Goal: Communication & Community: Answer question/provide support

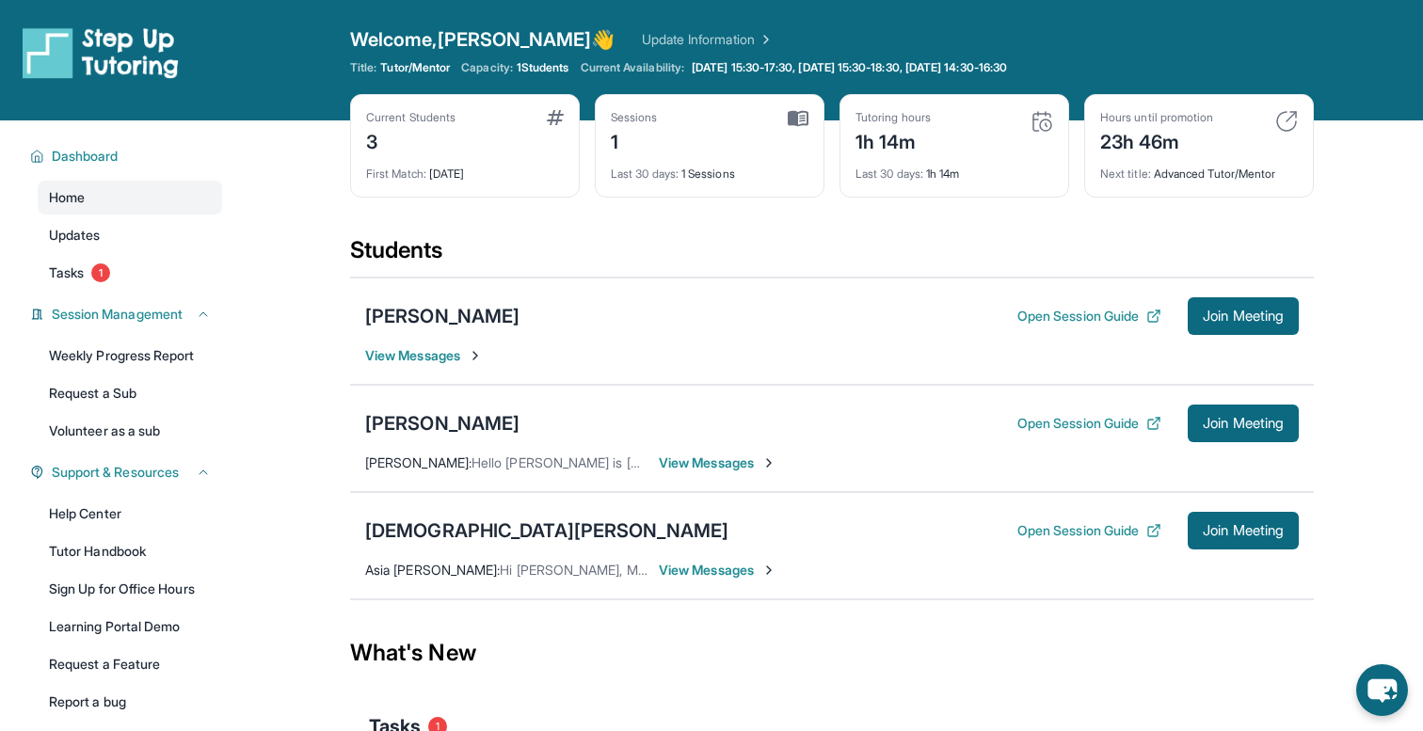
click at [714, 472] on div "[PERSON_NAME] Open Session Guide Join Meeting [PERSON_NAME] : Hello hwo is [PER…" at bounding box center [832, 438] width 964 height 107
click at [709, 464] on span "View Messages" at bounding box center [718, 463] width 118 height 19
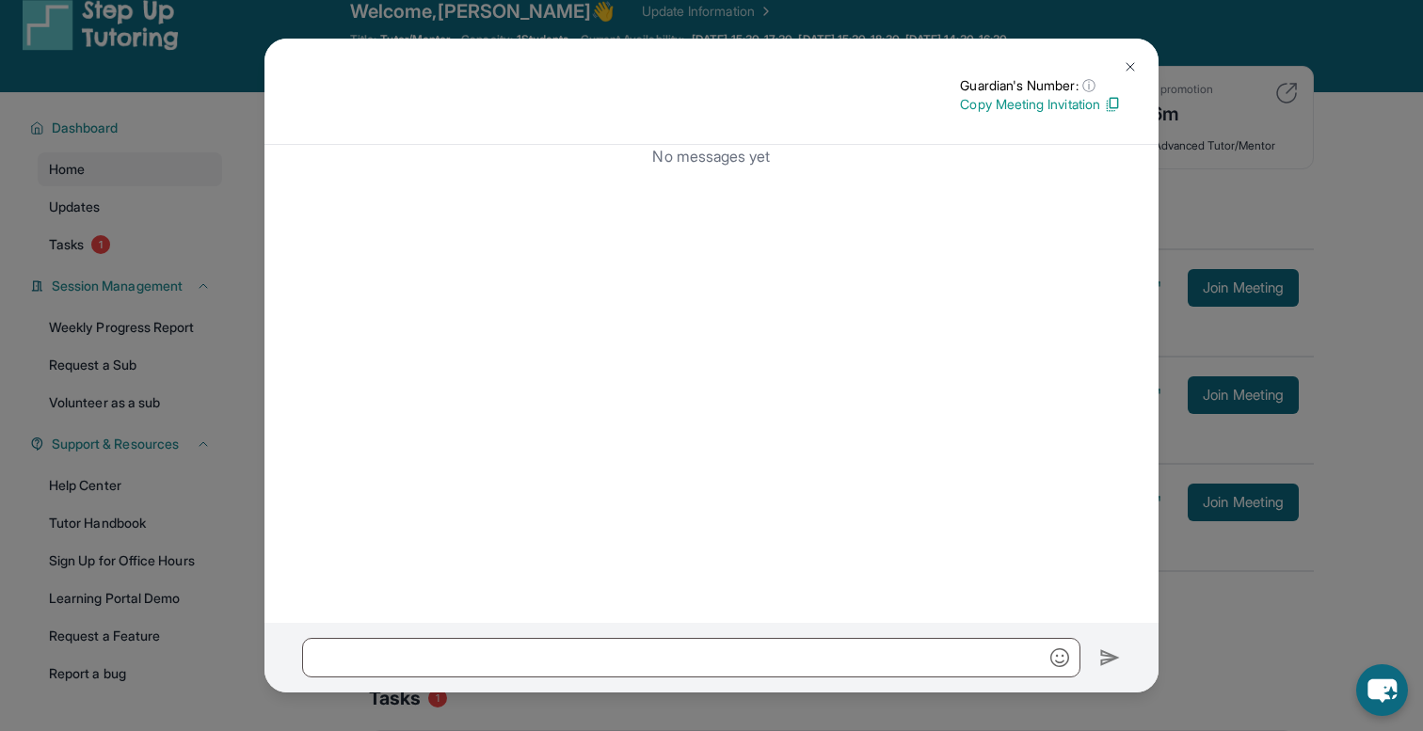
scroll to position [30, 0]
click at [1128, 61] on img at bounding box center [1130, 66] width 15 height 15
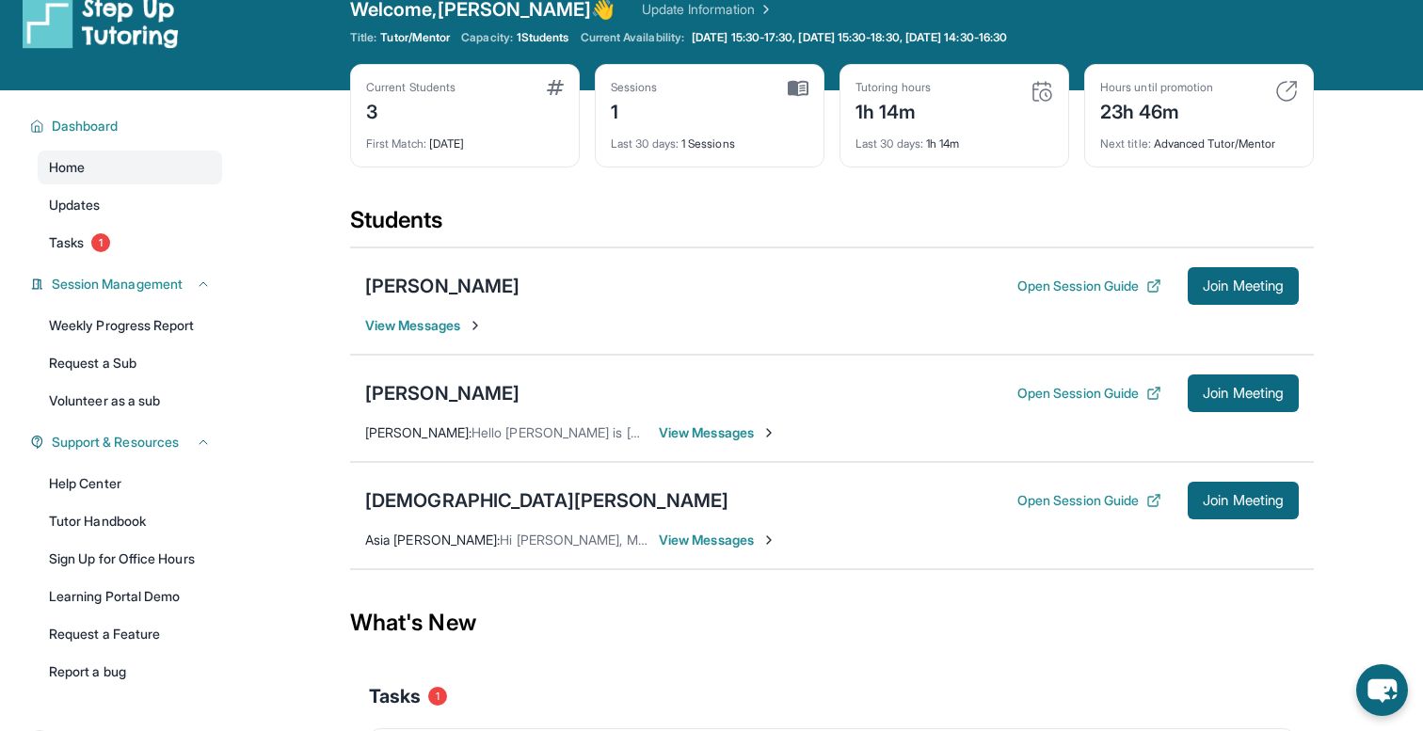
click at [696, 534] on span "View Messages" at bounding box center [718, 540] width 118 height 19
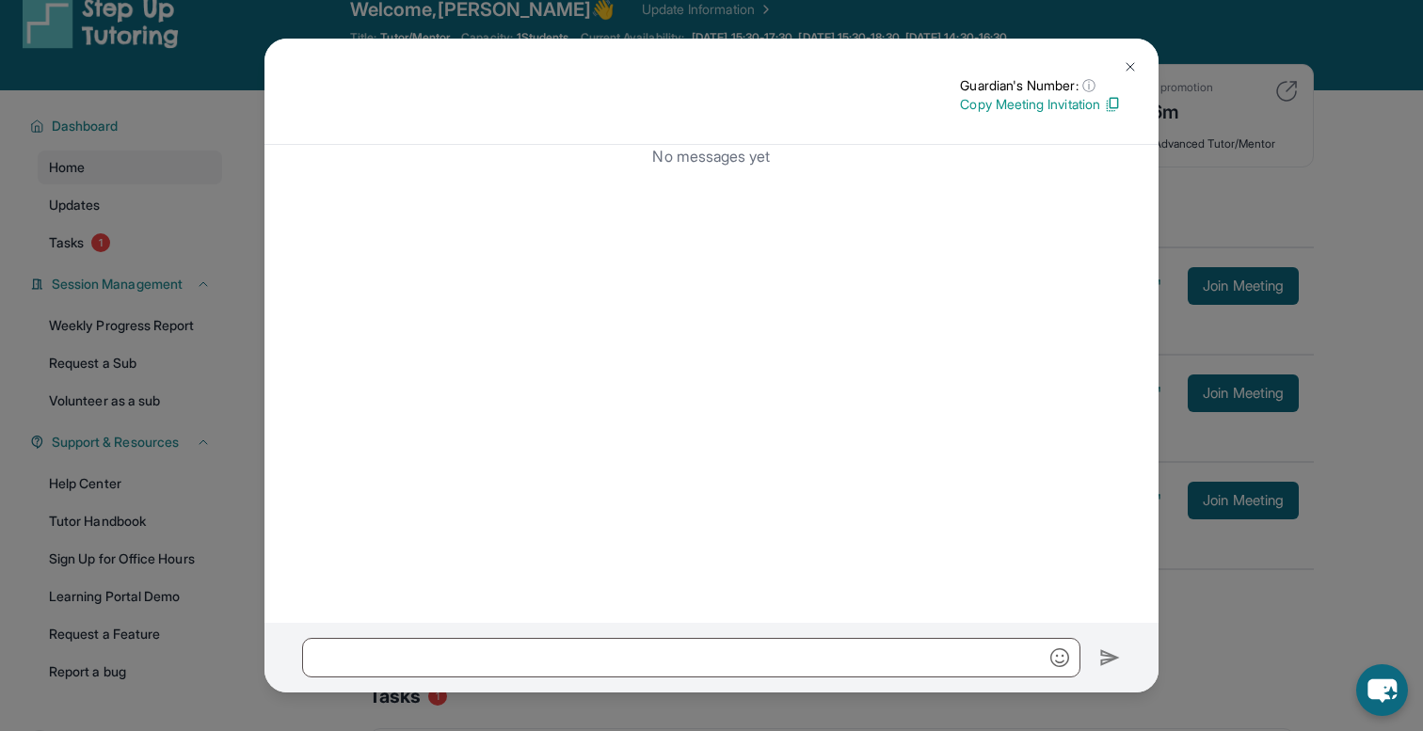
click at [1127, 60] on img at bounding box center [1130, 66] width 15 height 15
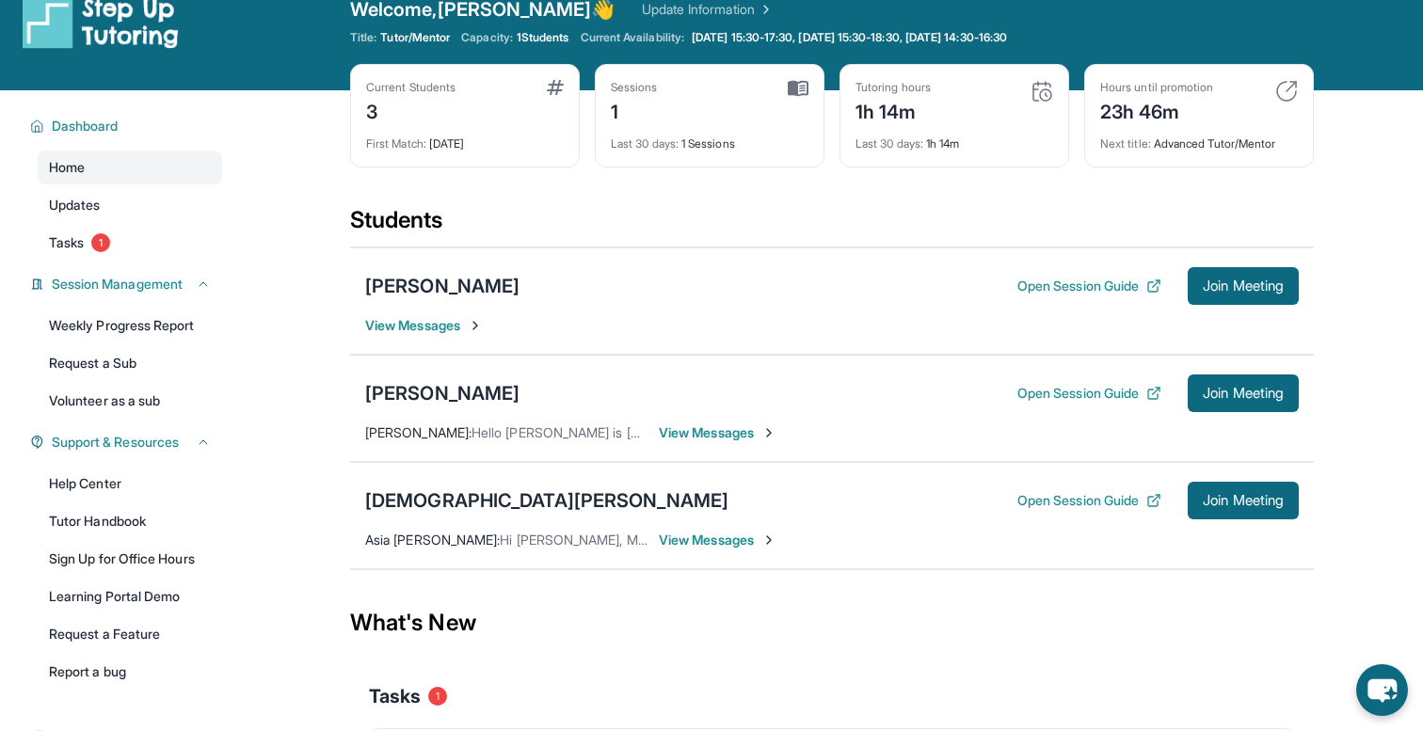
click at [542, 538] on span "Hi Lynn, My name is Asia, and I’m Zeus’s mom. We’re looking forward to meeting …" at bounding box center [1252, 540] width 1505 height 16
drag, startPoint x: 364, startPoint y: 539, endPoint x: 556, endPoint y: 545, distance: 192.1
click at [556, 545] on div "Asia Fitzhugh : Hi Lynn, My name is Asia, and I’m Zeus’s mom. We’re looking for…" at bounding box center [506, 540] width 282 height 19
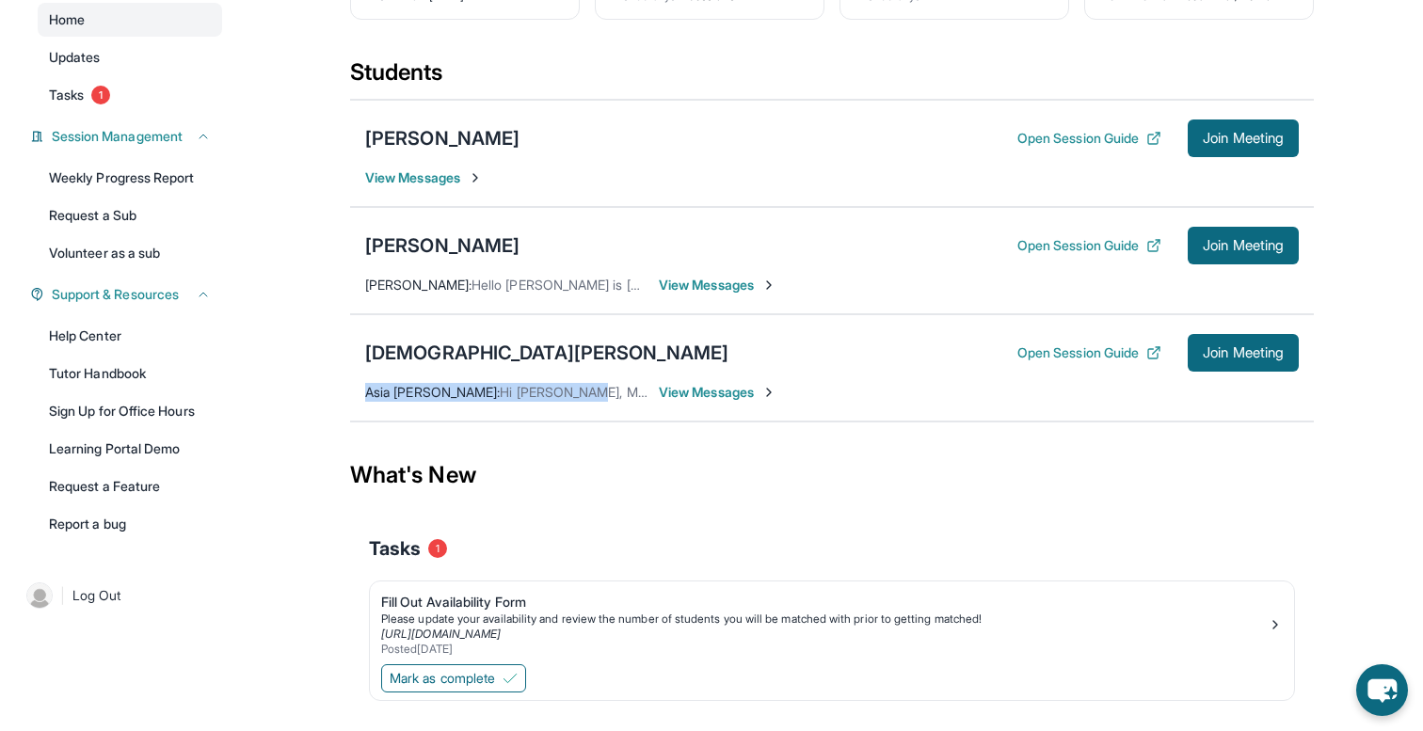
scroll to position [219, 0]
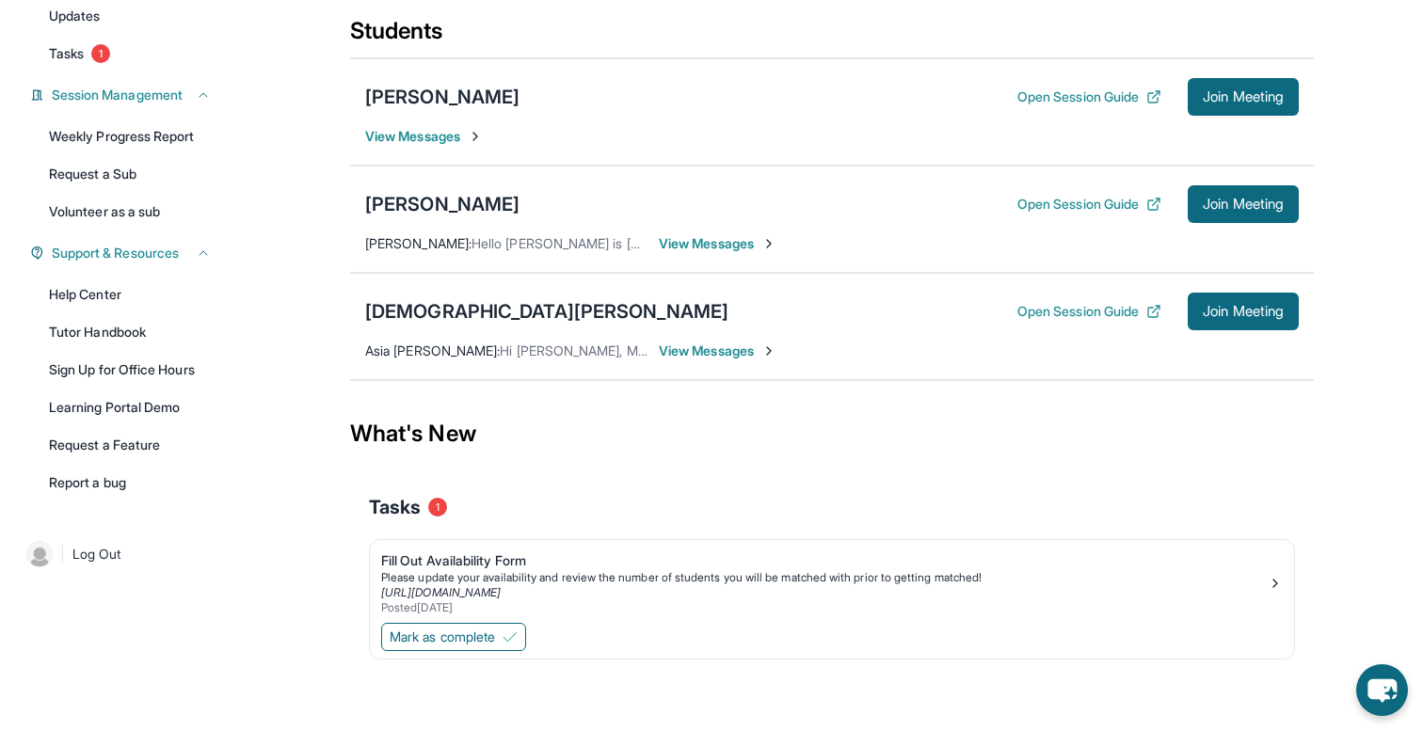
click at [703, 344] on span "View Messages" at bounding box center [718, 351] width 118 height 19
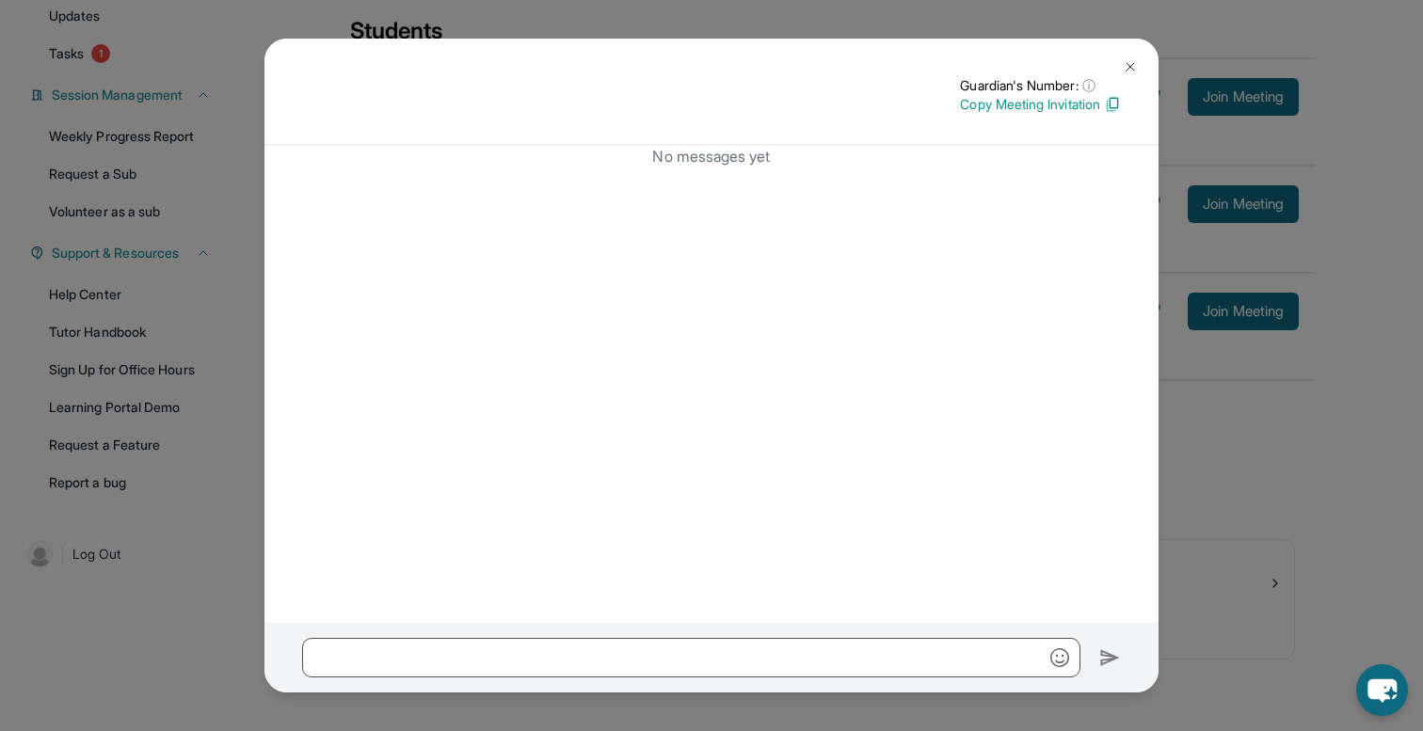
scroll to position [0, 0]
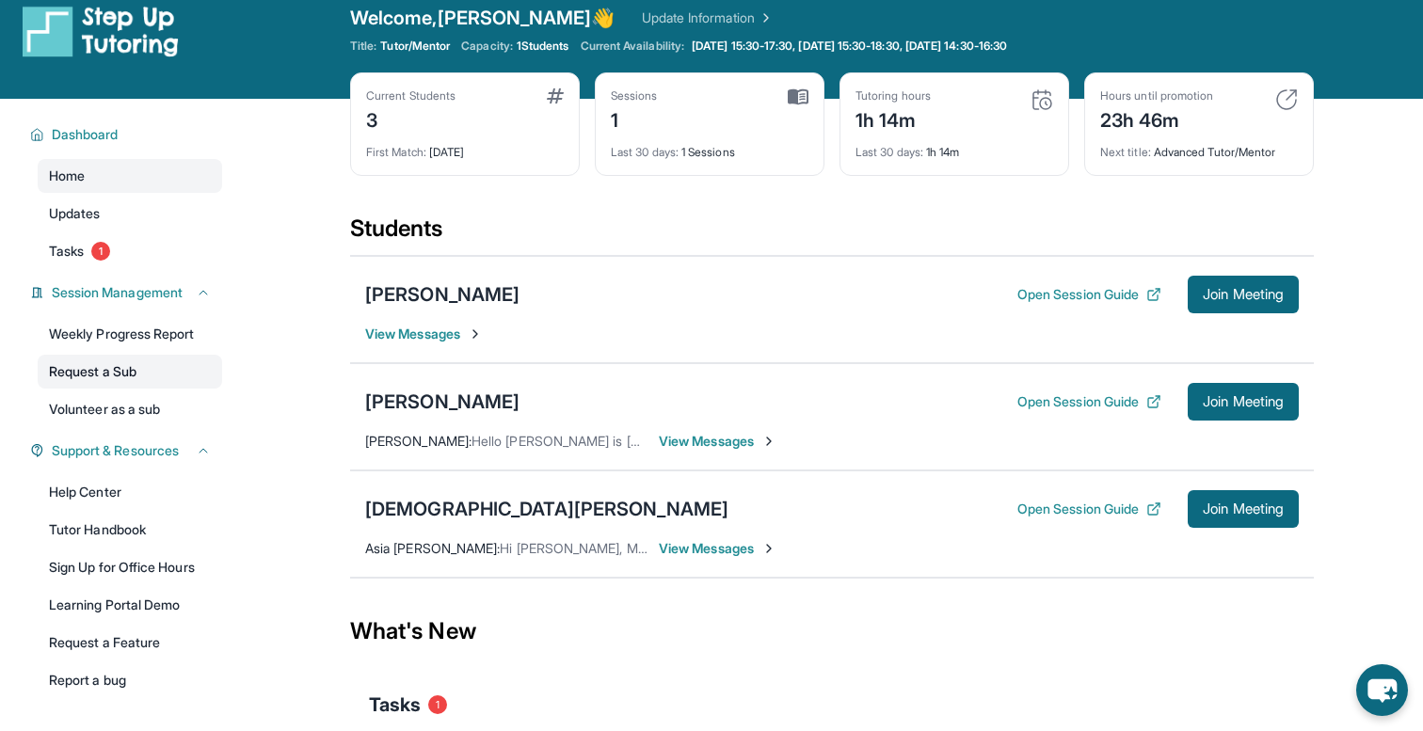
scroll to position [2, 0]
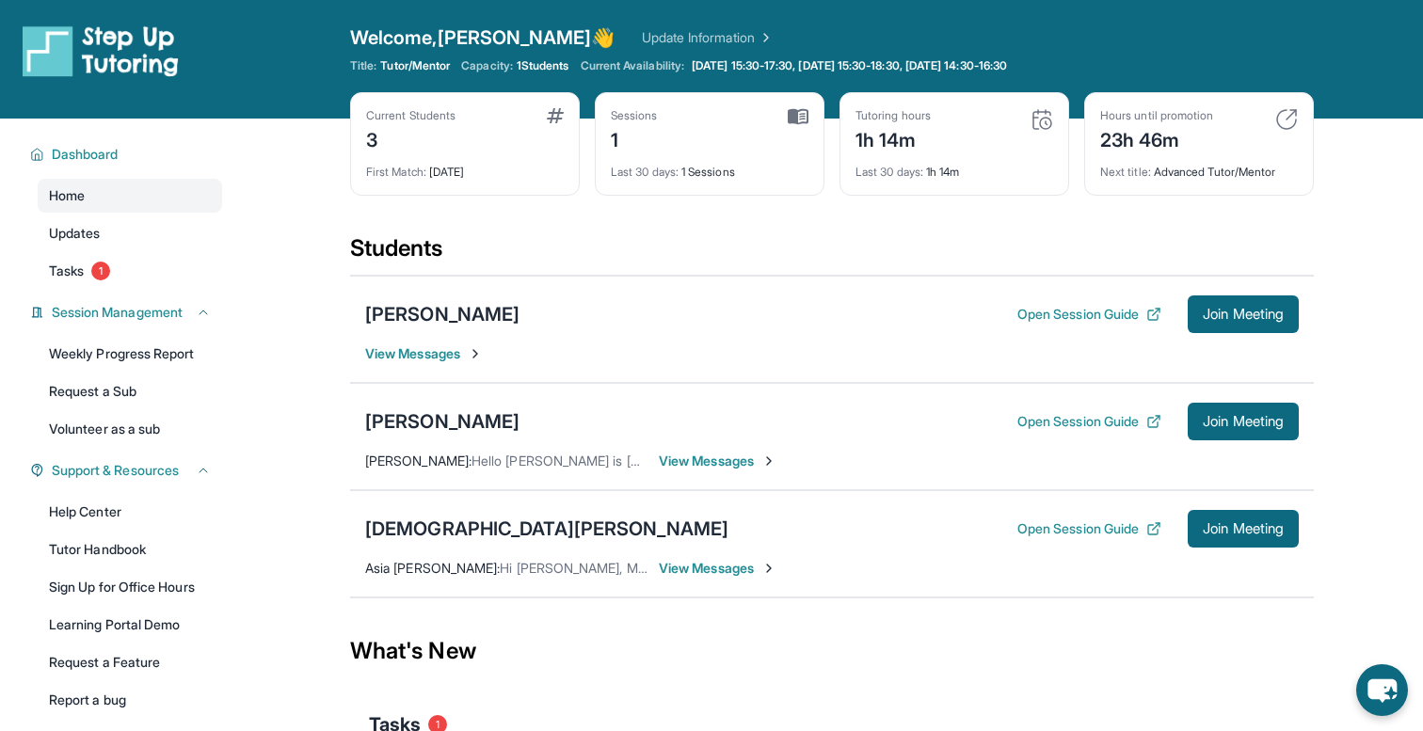
click at [512, 153] on div "First Match : 2 days ago" at bounding box center [465, 166] width 198 height 26
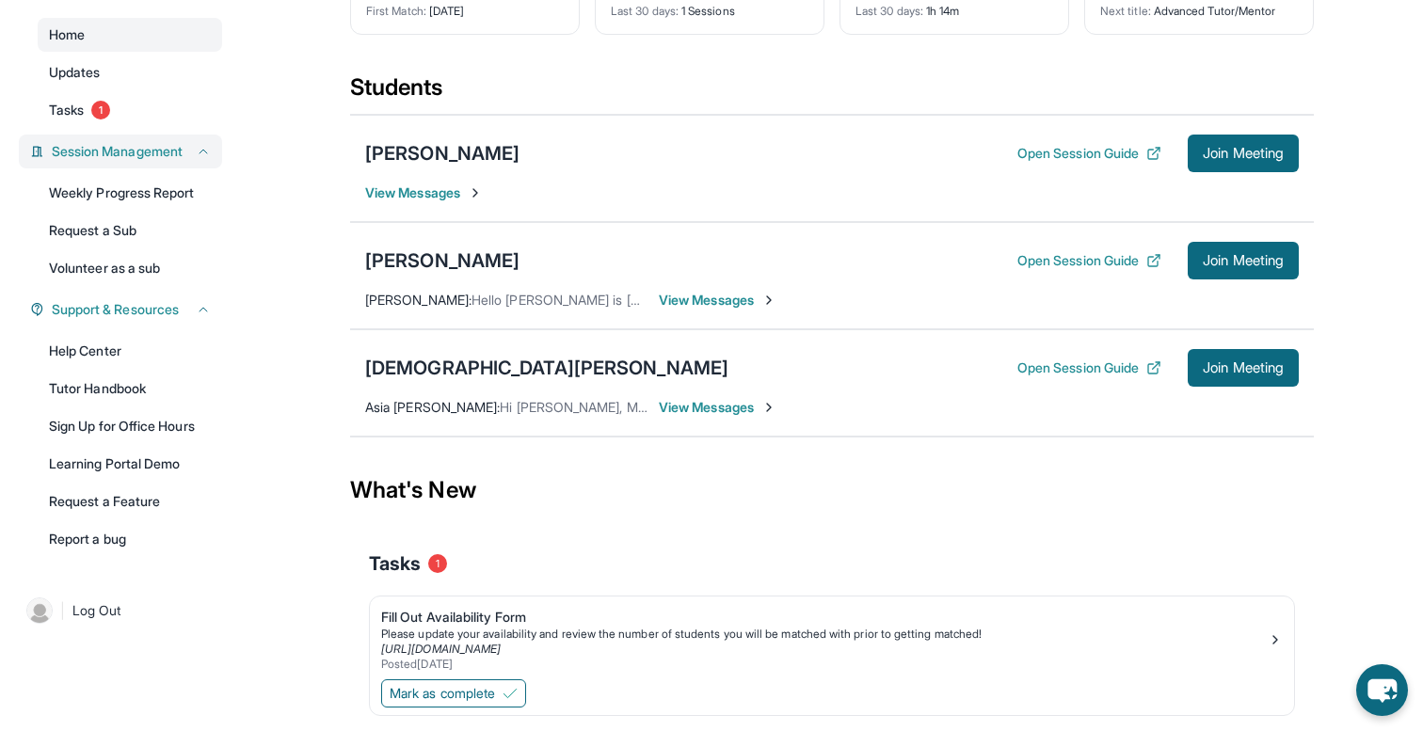
scroll to position [219, 0]
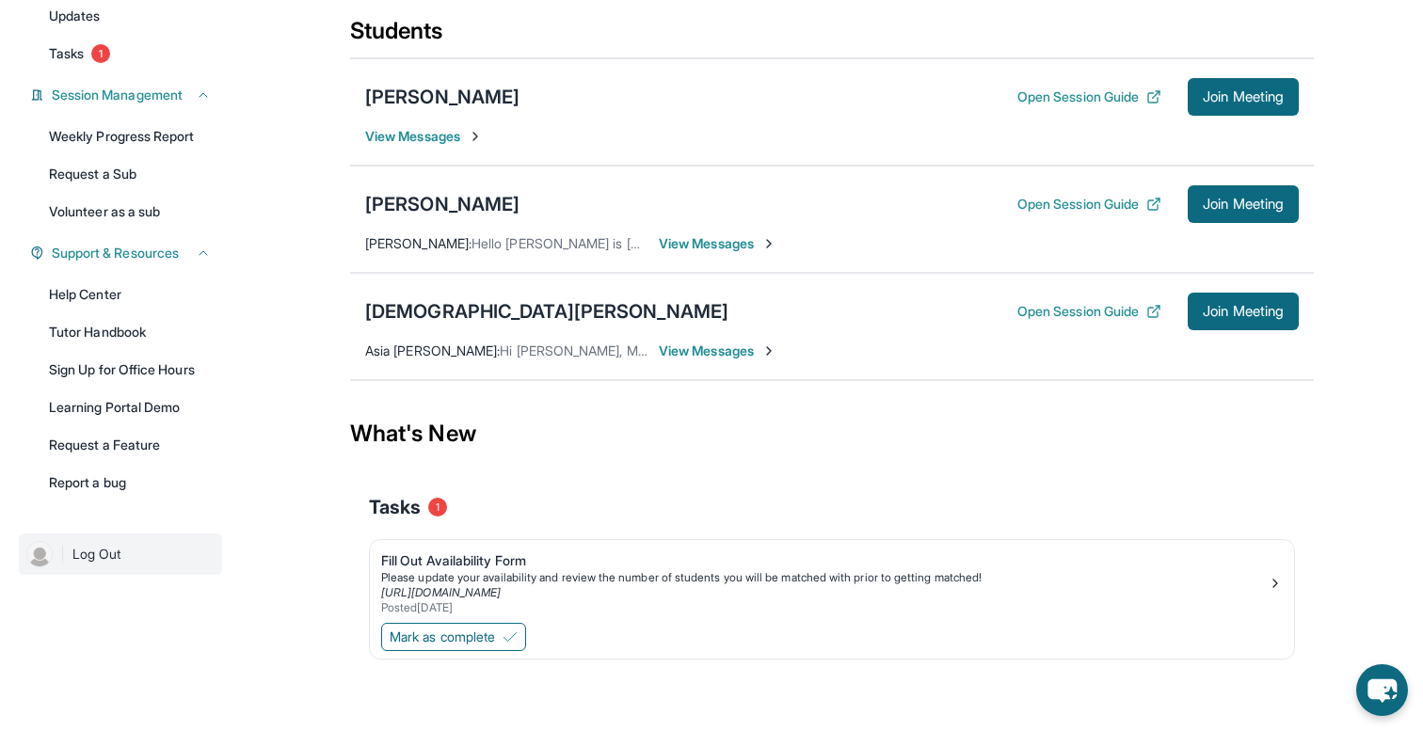
click at [130, 570] on link "| Log Out" at bounding box center [120, 554] width 203 height 41
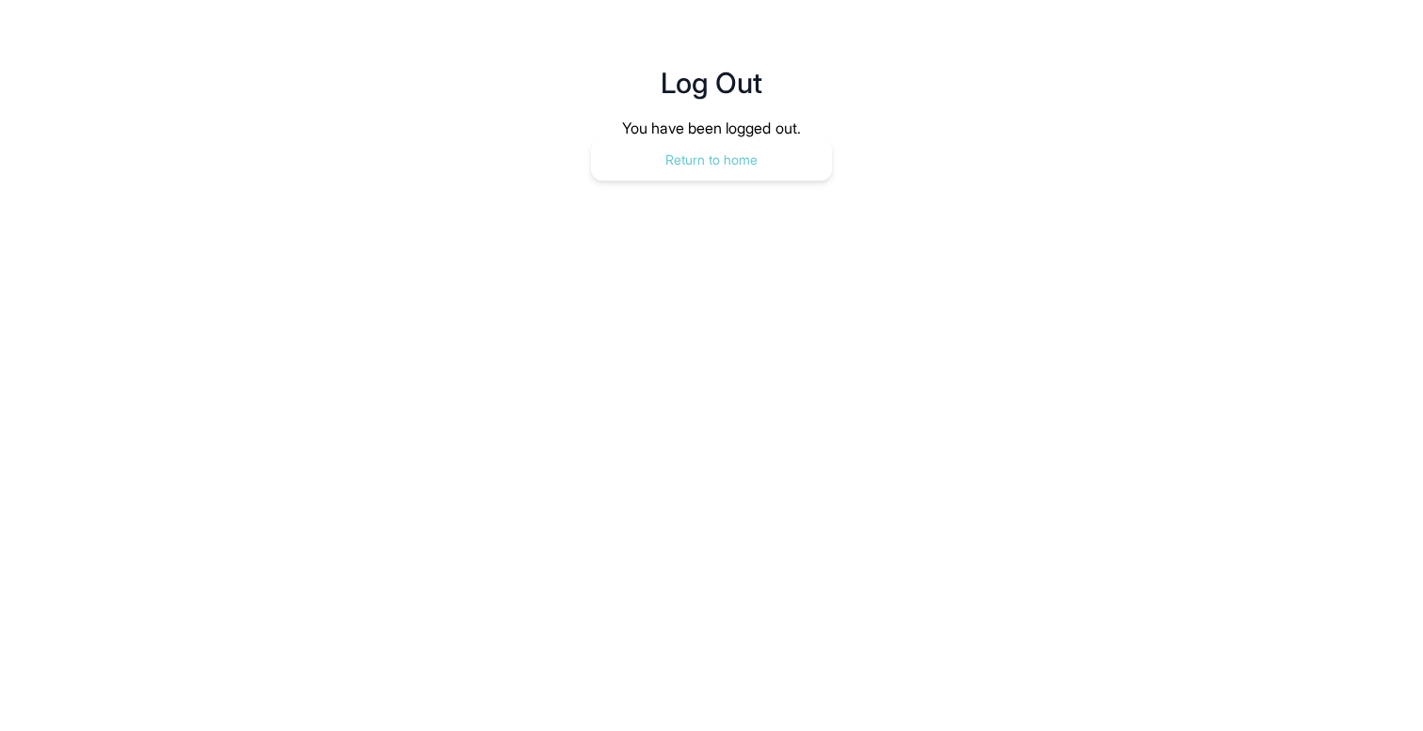
click at [668, 176] on button "Return to home" at bounding box center [711, 159] width 241 height 41
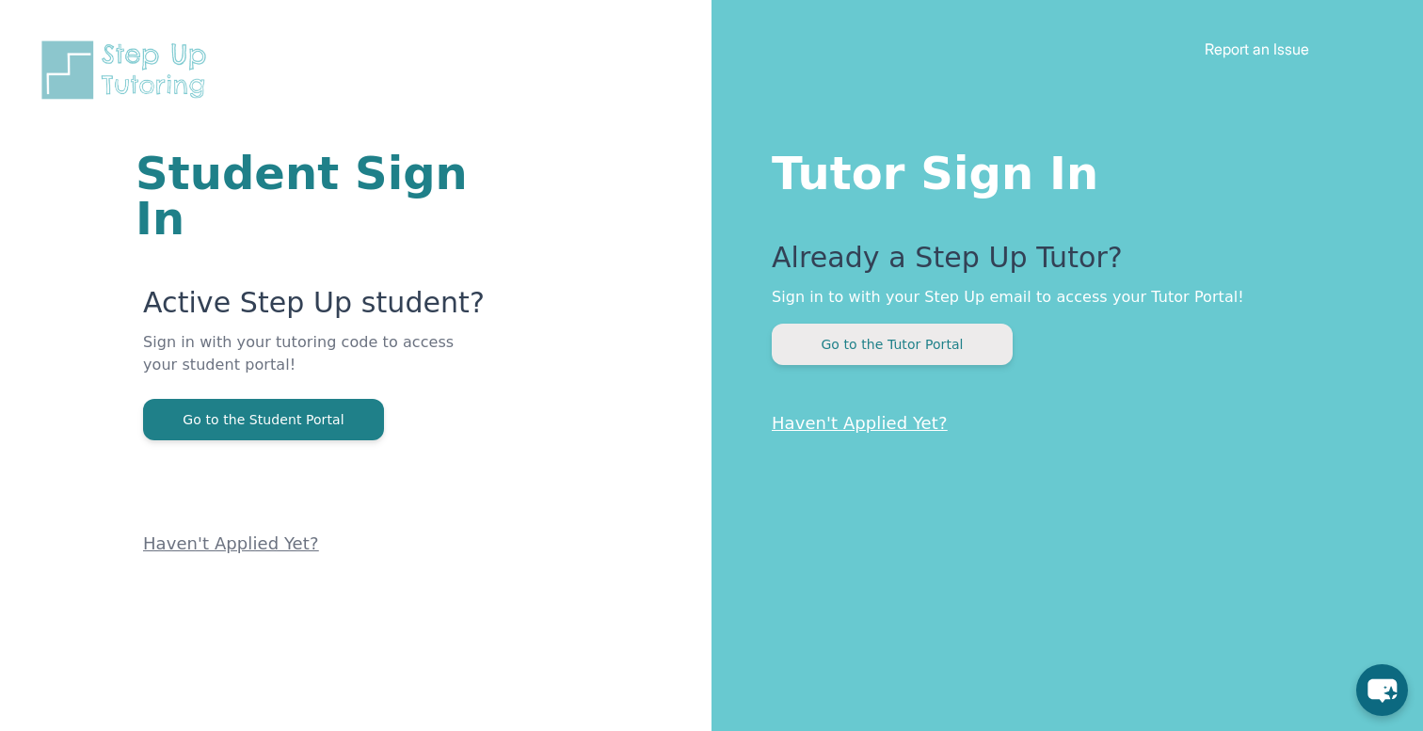
click at [911, 325] on button "Go to the Tutor Portal" at bounding box center [892, 344] width 241 height 41
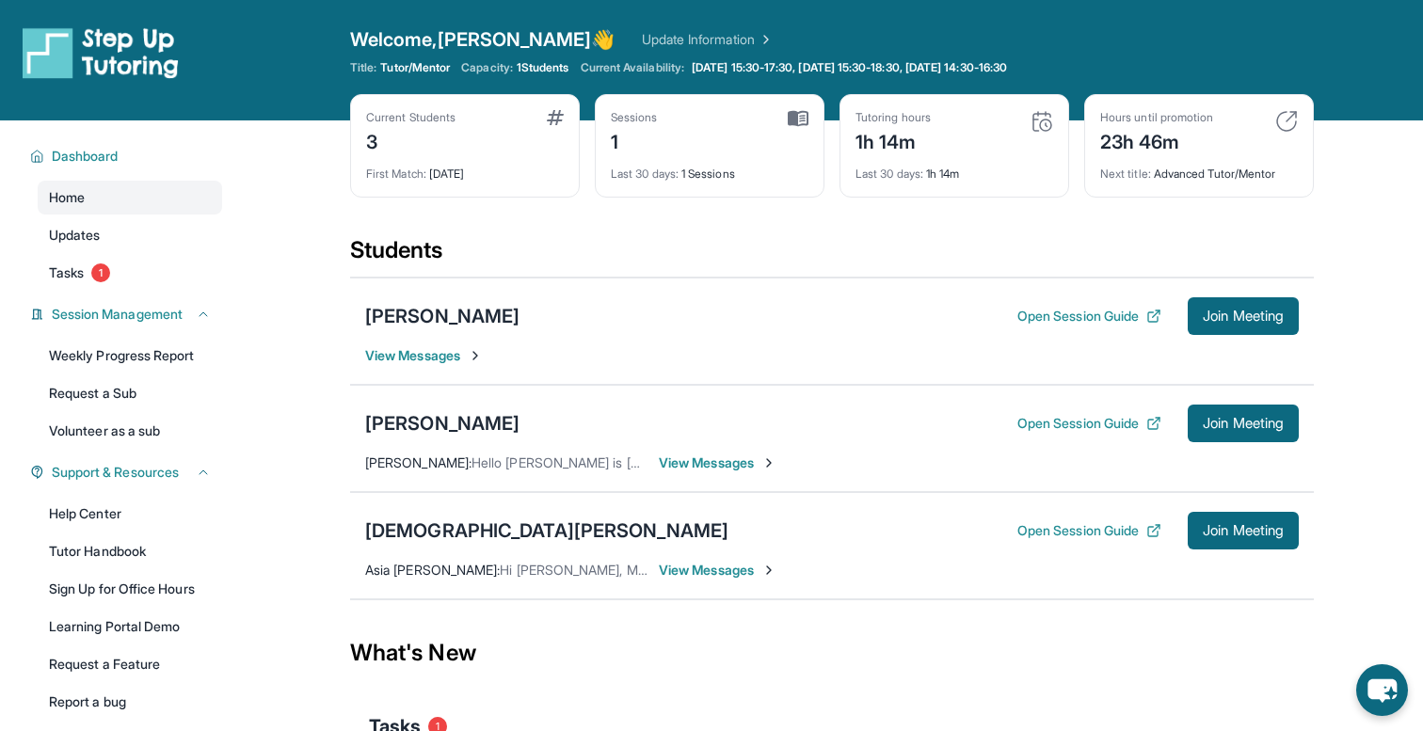
click at [679, 463] on span "View Messages" at bounding box center [718, 463] width 118 height 19
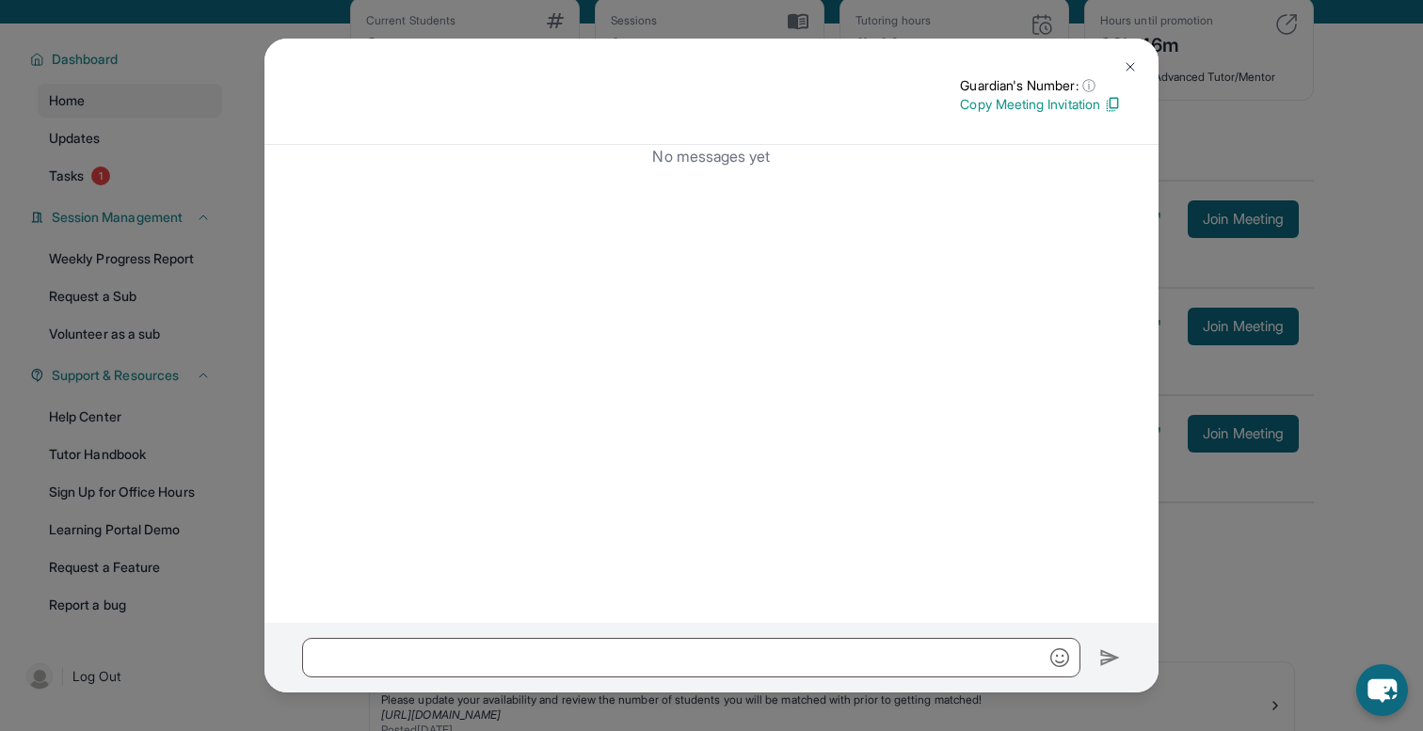
scroll to position [99, 0]
click at [1131, 66] on img at bounding box center [1130, 66] width 15 height 15
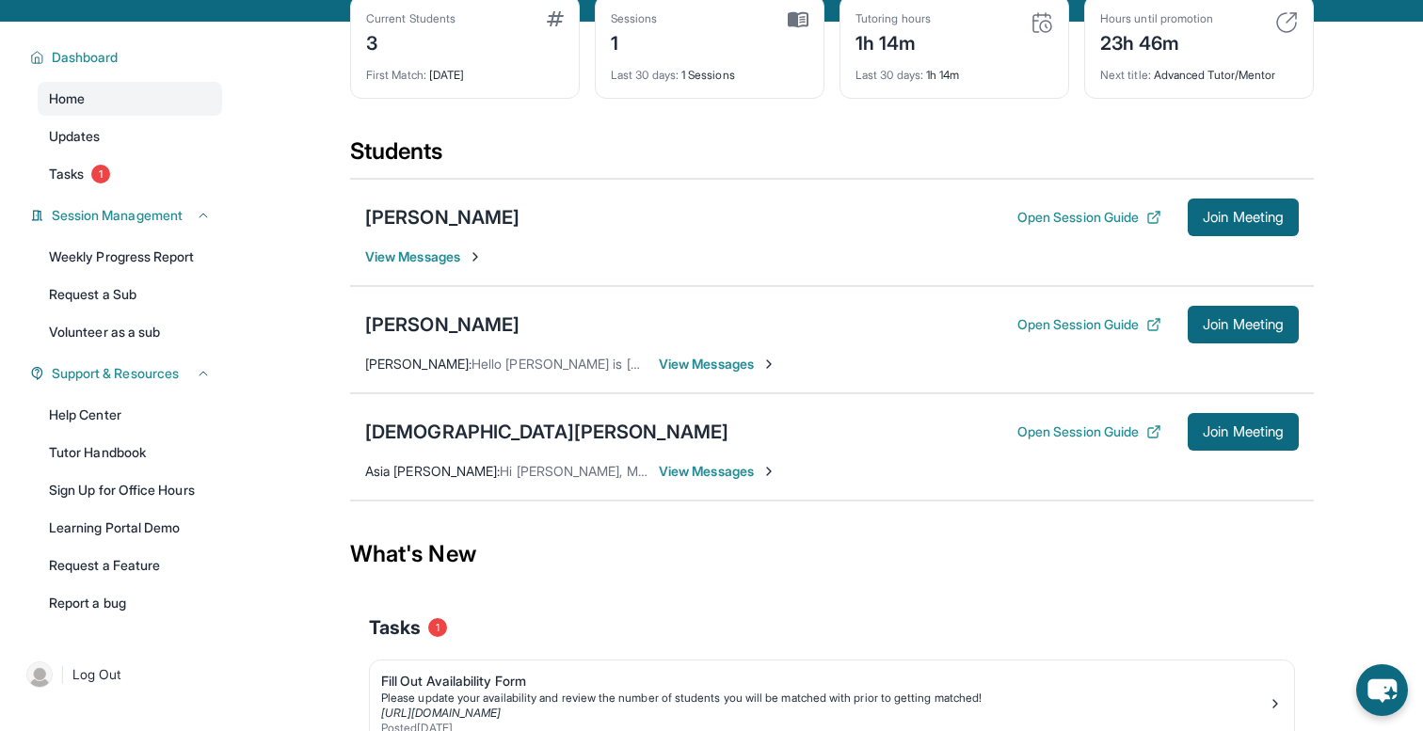
click at [445, 260] on span "View Messages" at bounding box center [424, 257] width 118 height 19
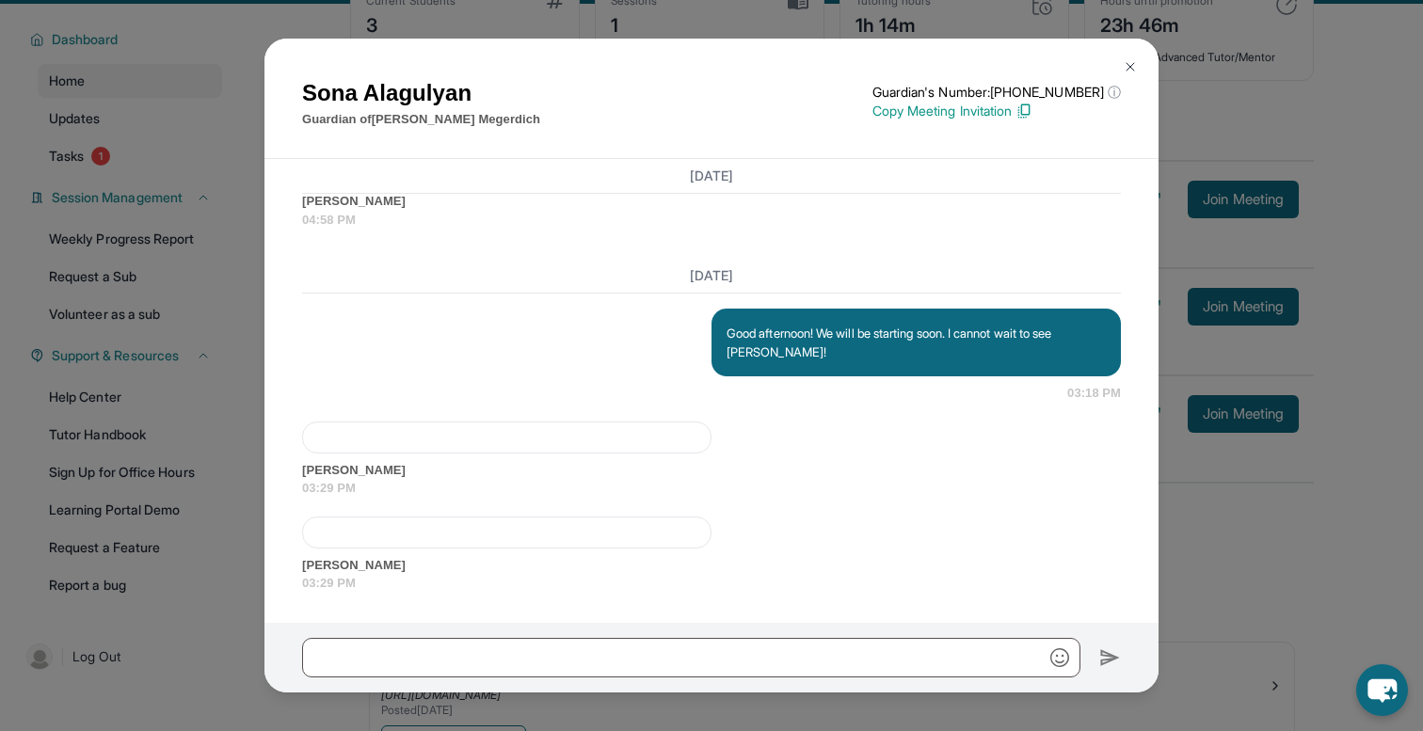
scroll to position [88, 0]
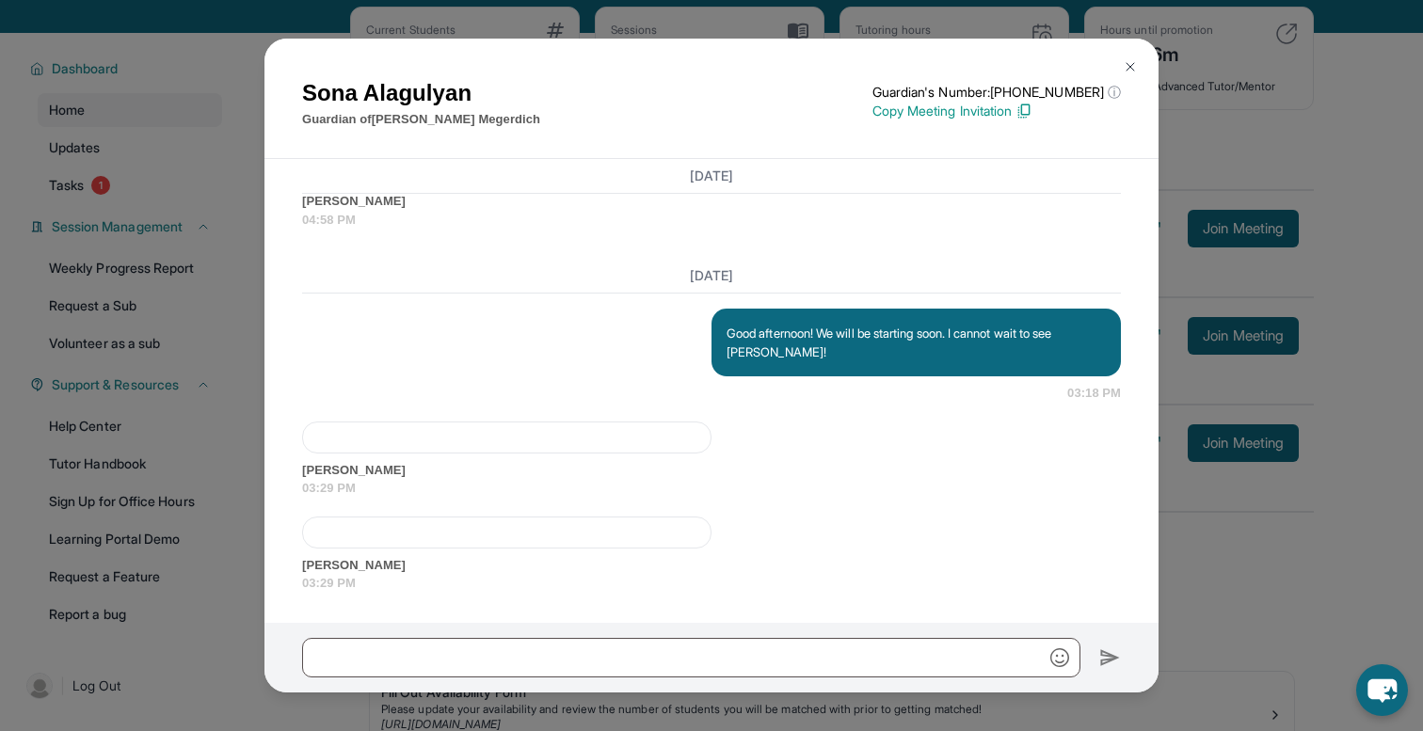
click at [1138, 55] on button at bounding box center [1130, 67] width 38 height 38
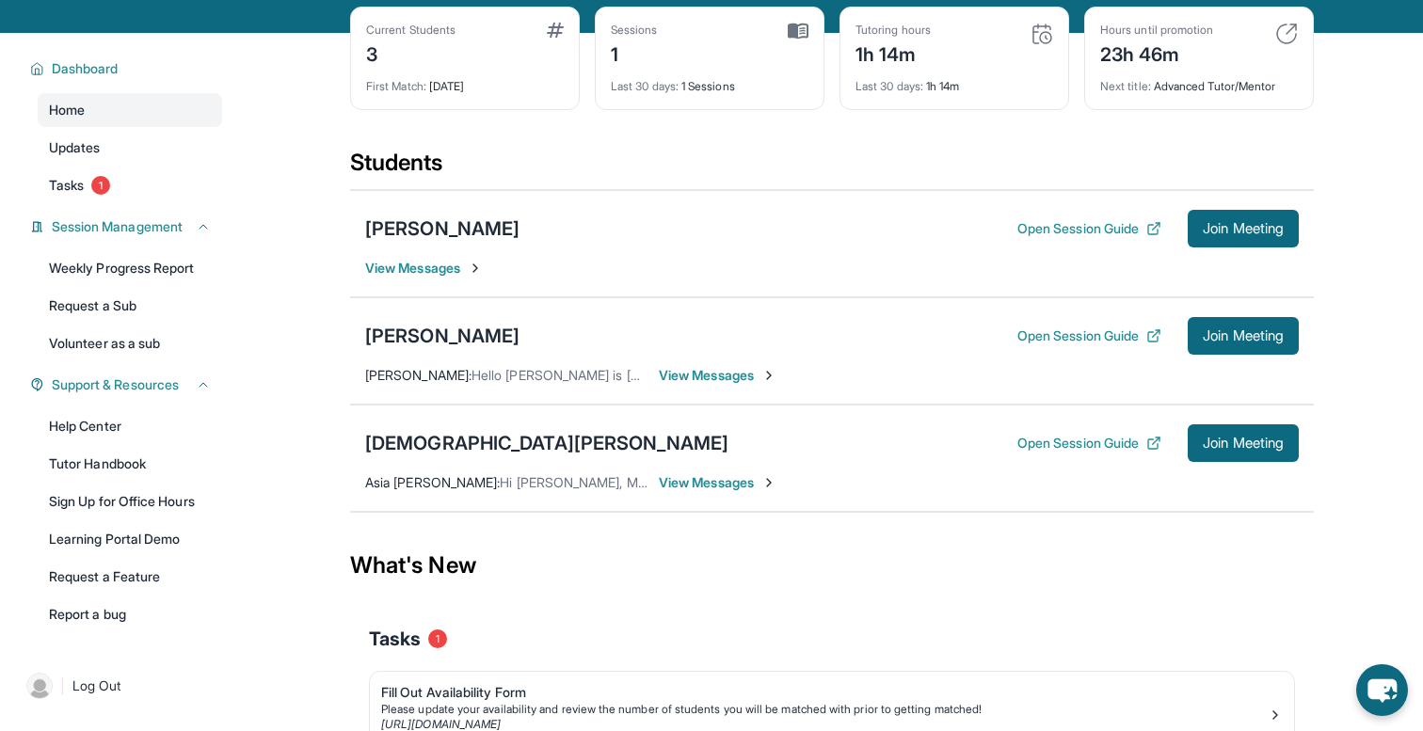
click at [680, 369] on span "View Messages" at bounding box center [718, 375] width 118 height 19
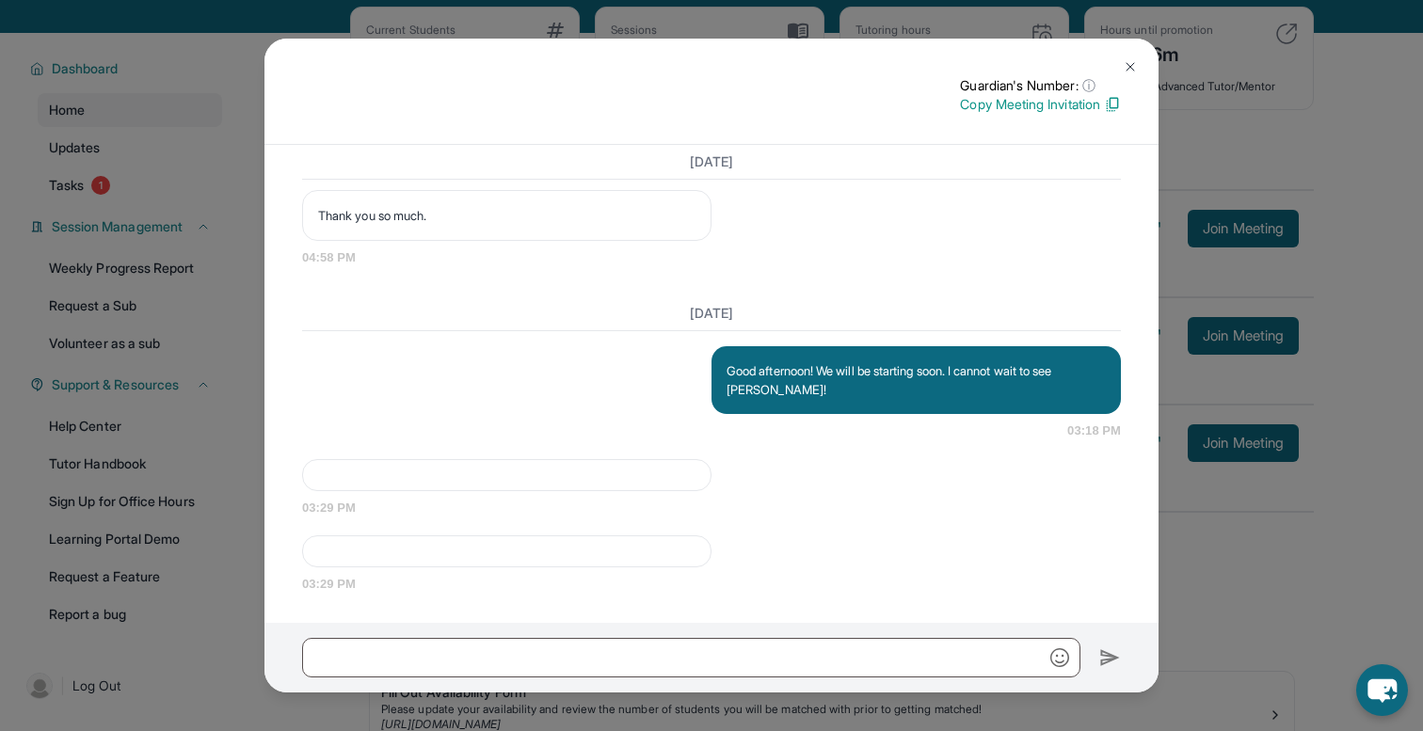
scroll to position [2484, 0]
click at [1128, 66] on img at bounding box center [1130, 66] width 15 height 15
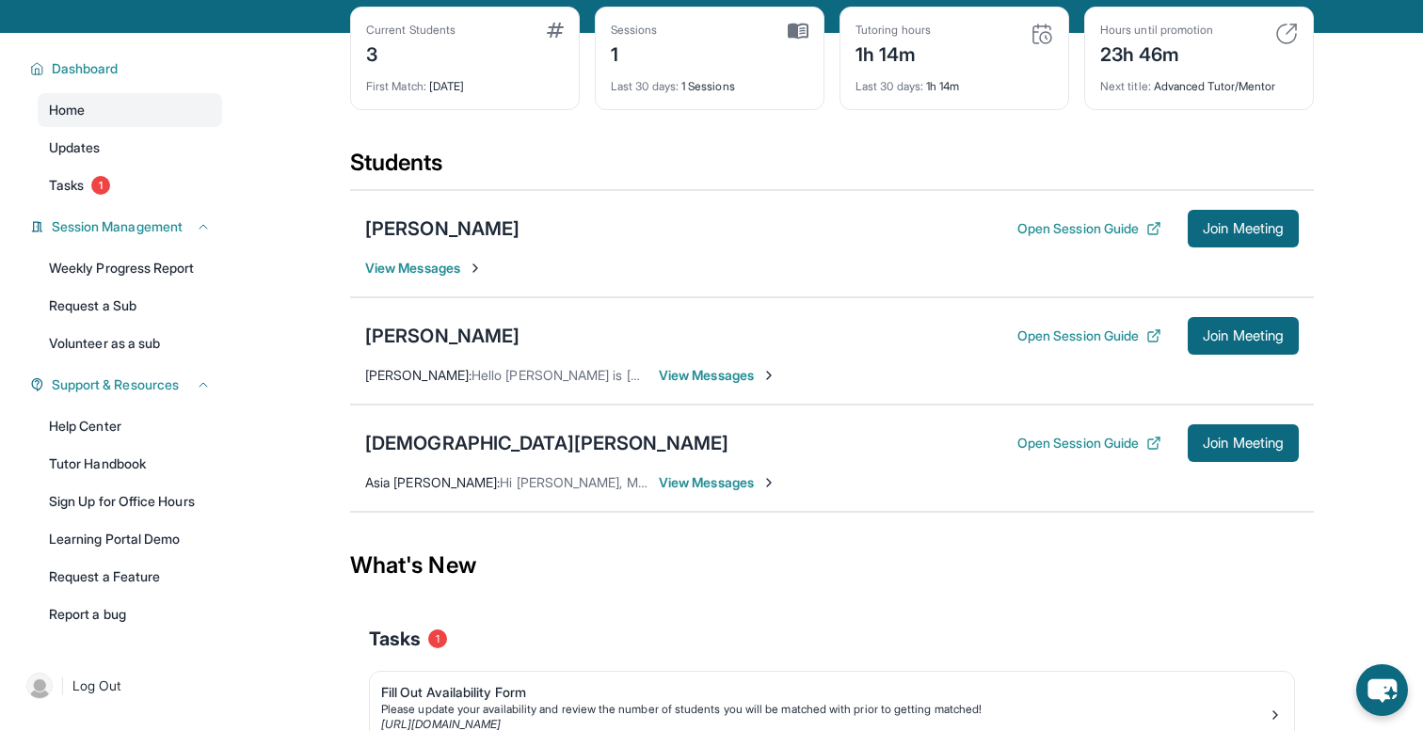
click at [724, 380] on span "View Messages" at bounding box center [718, 375] width 118 height 19
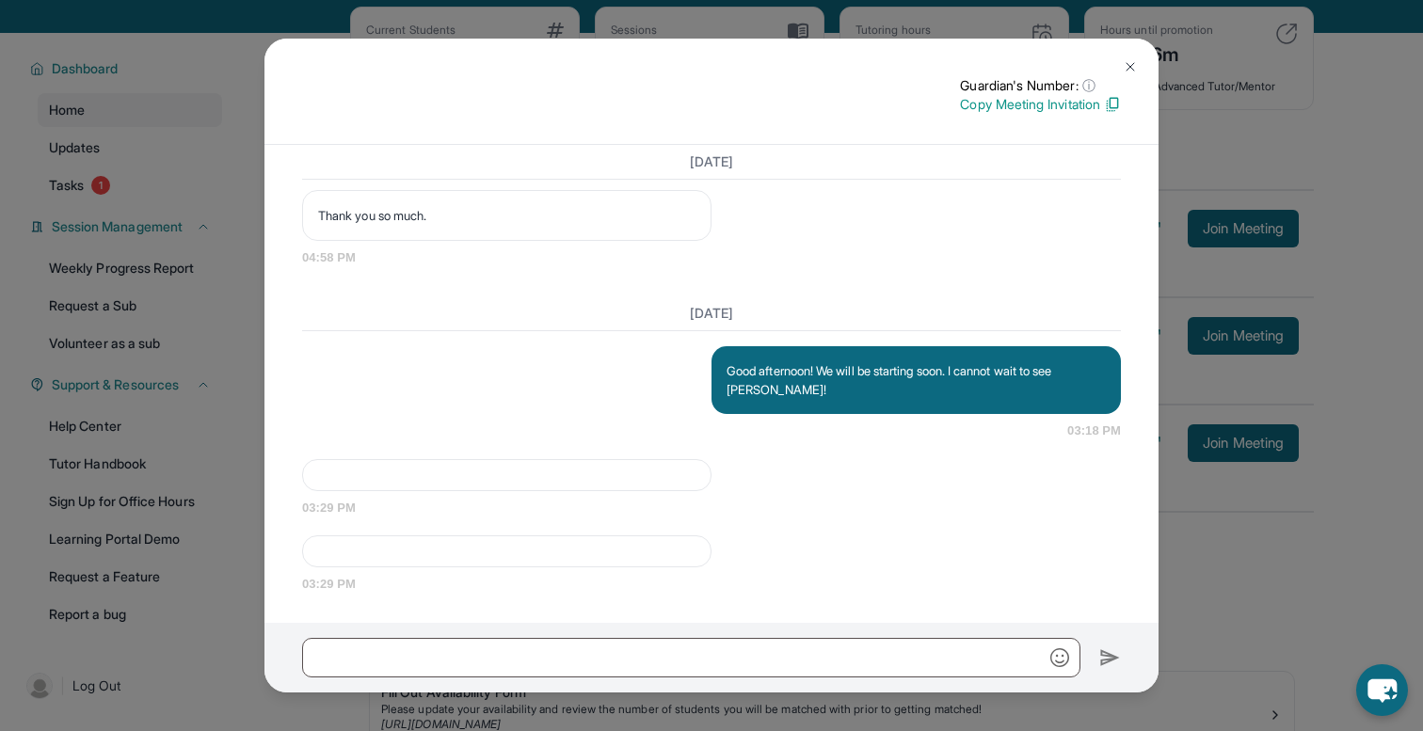
scroll to position [107, 0]
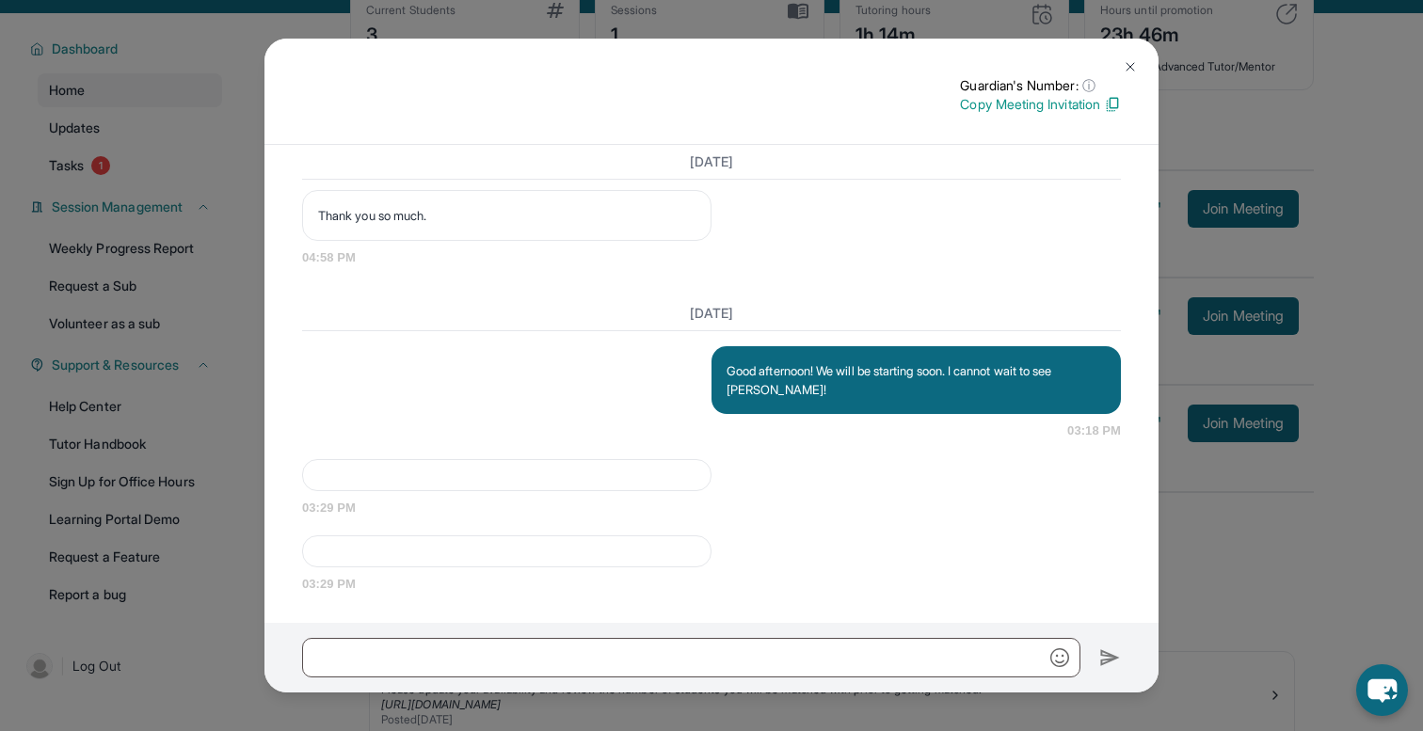
click at [1129, 67] on img at bounding box center [1130, 66] width 15 height 15
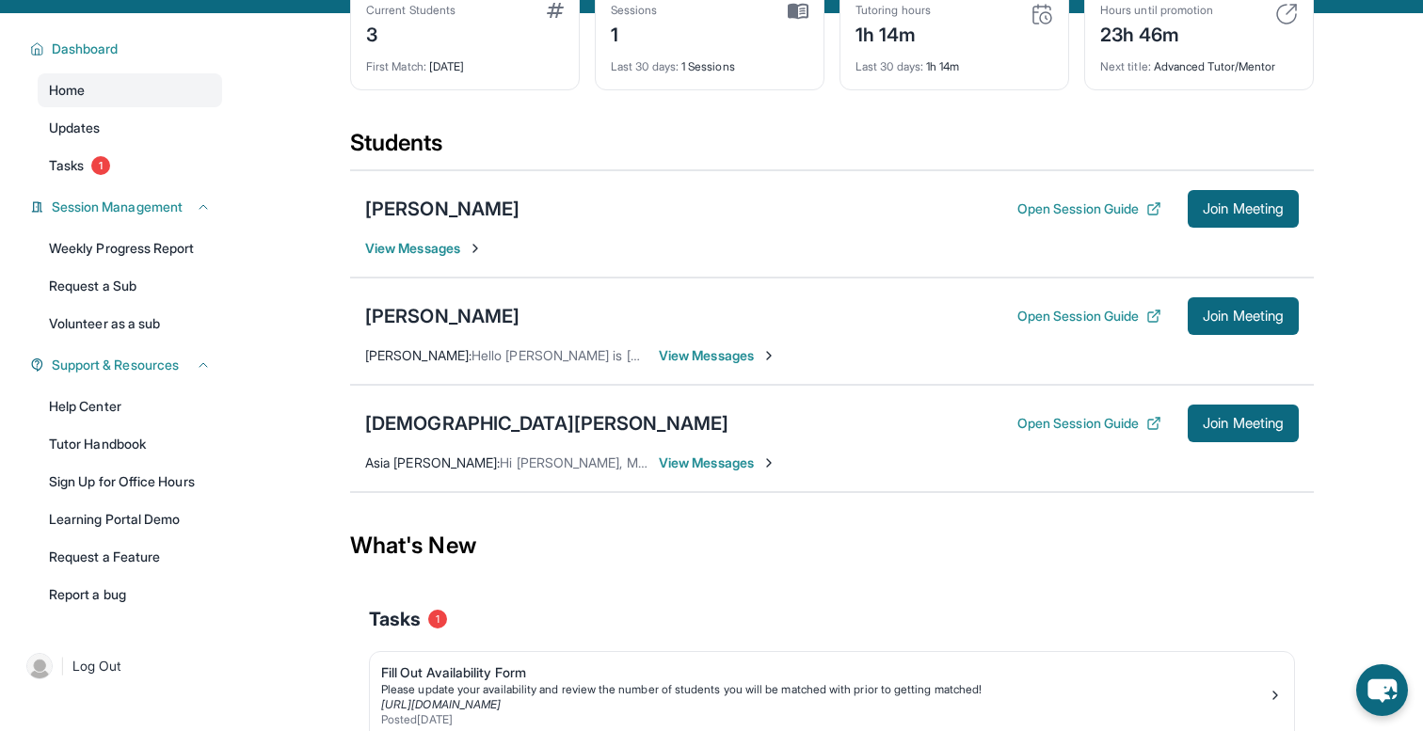
click at [709, 460] on span "View Messages" at bounding box center [718, 463] width 118 height 19
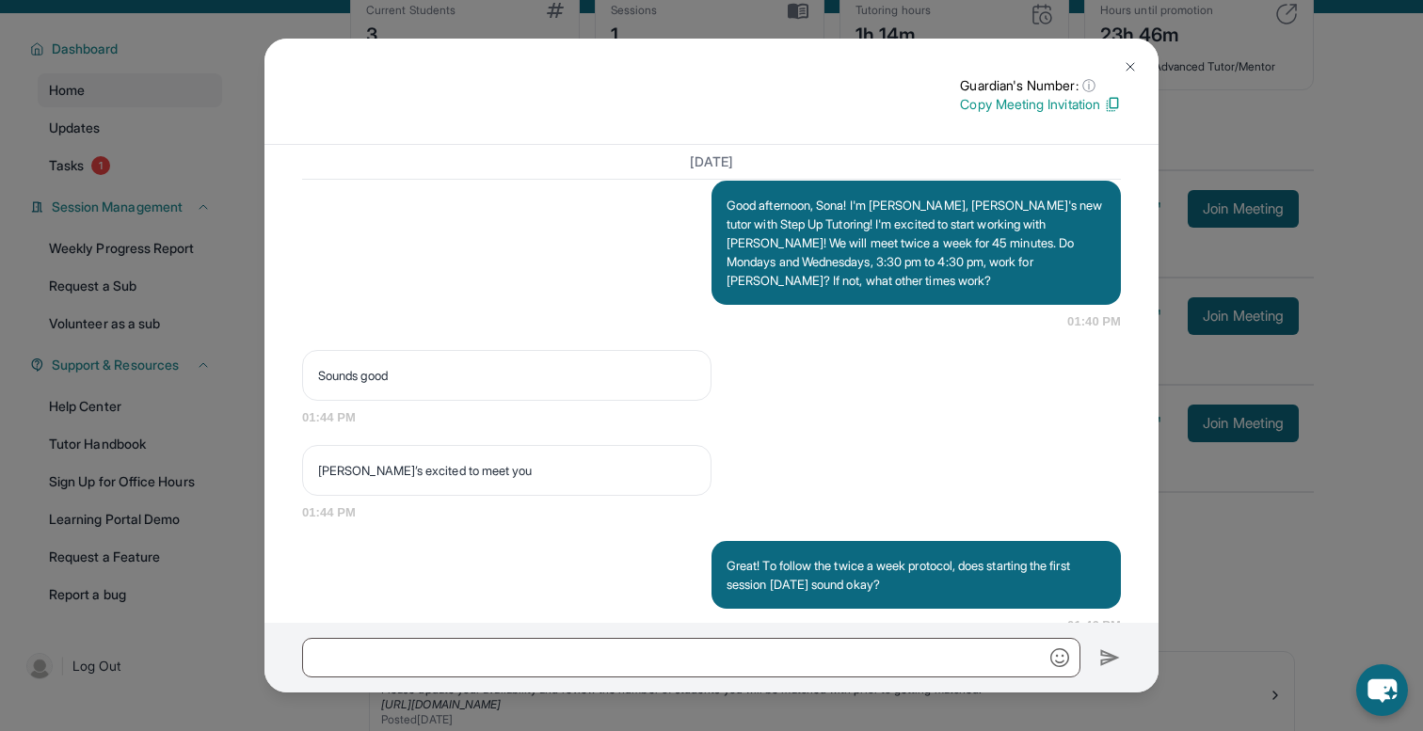
scroll to position [1593, 0]
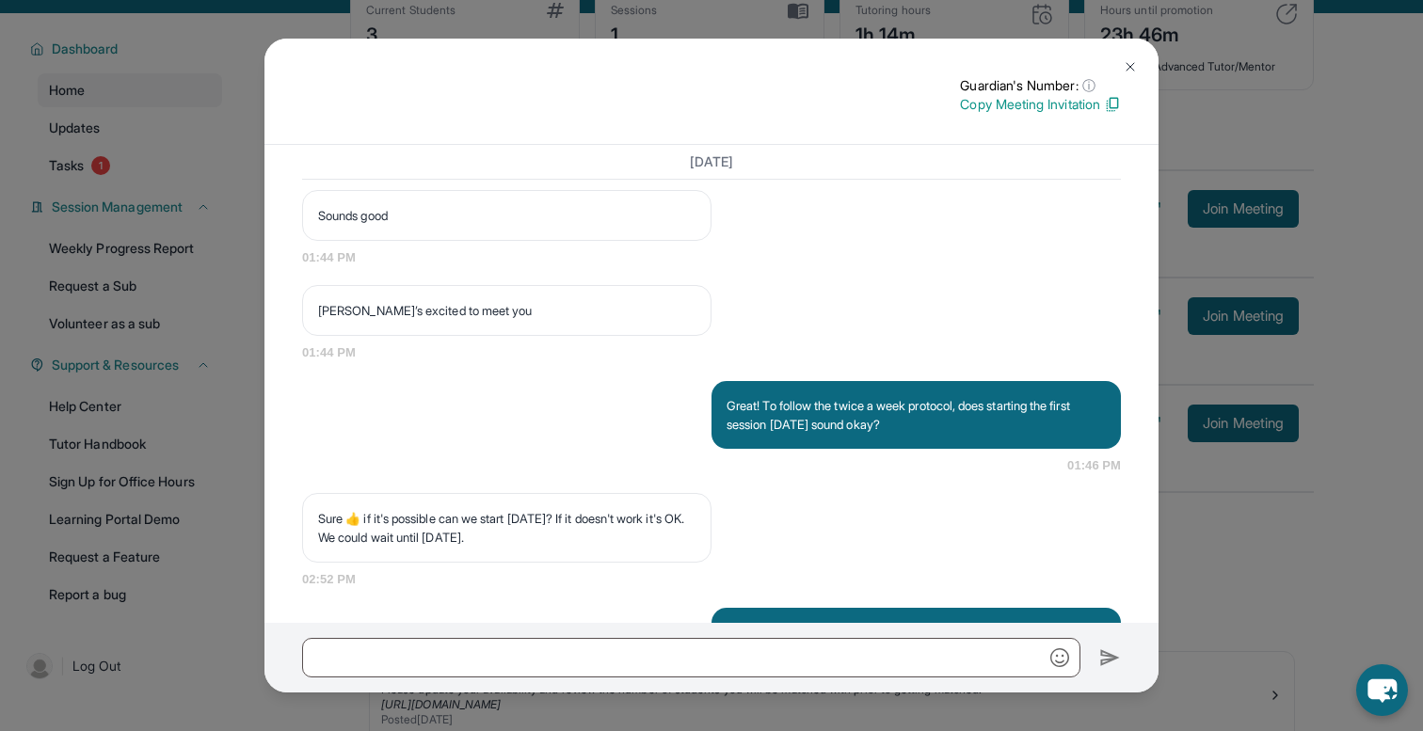
click at [1130, 65] on img at bounding box center [1130, 66] width 15 height 15
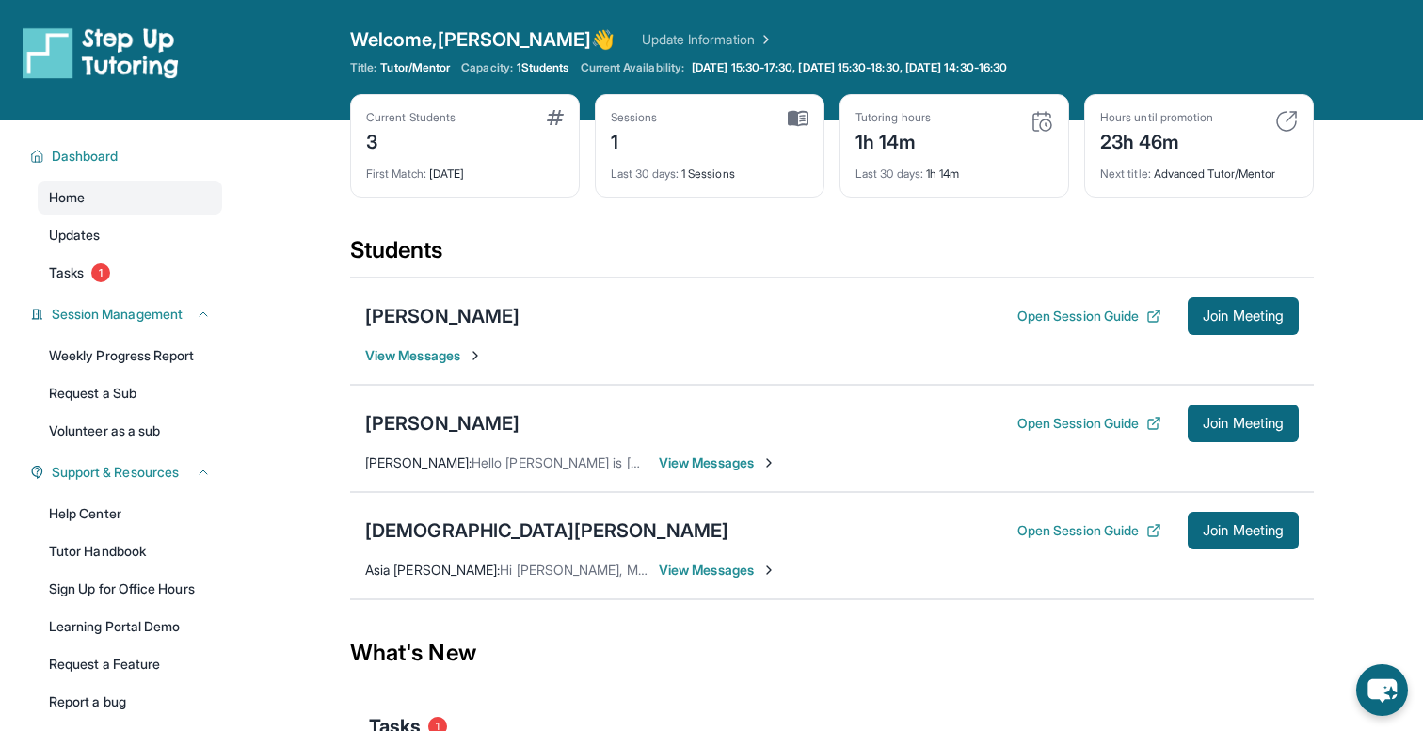
click at [705, 574] on span "View Messages" at bounding box center [718, 570] width 118 height 19
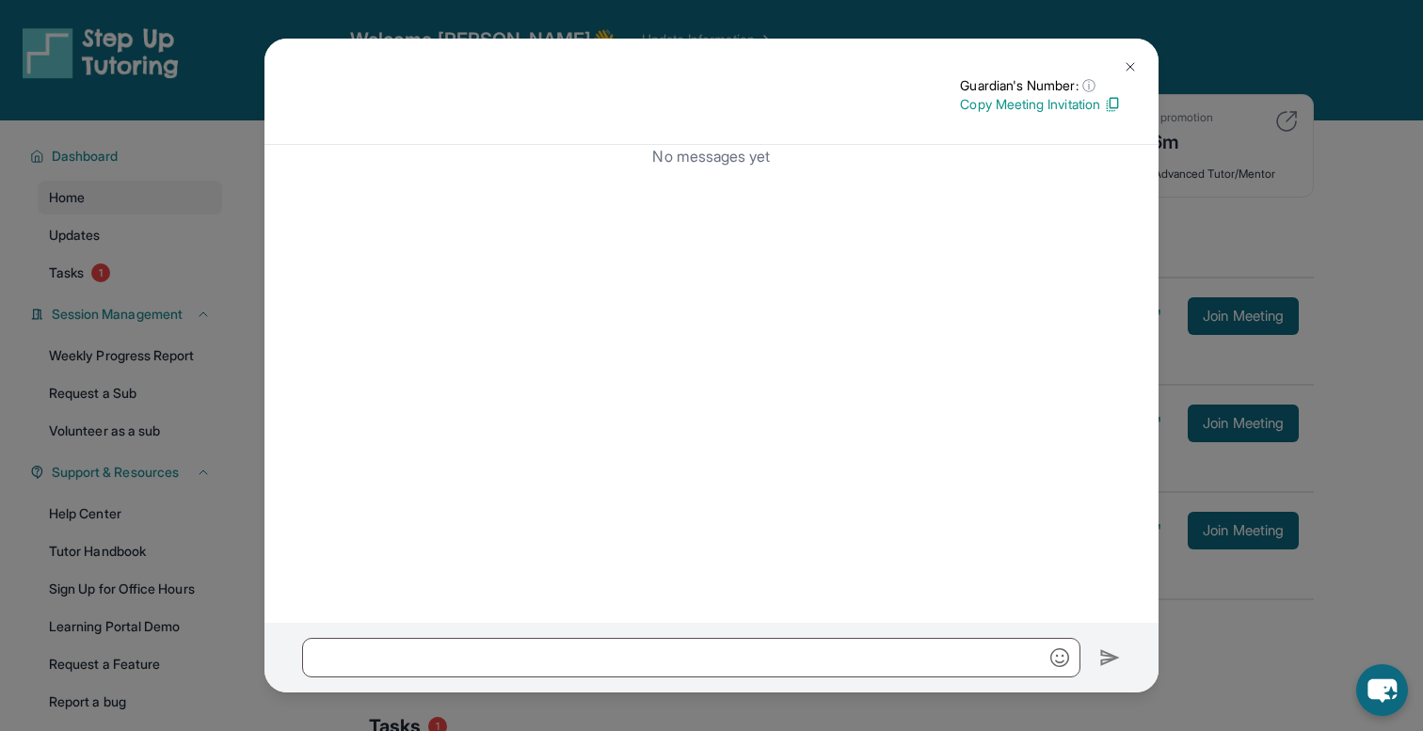
click at [1129, 71] on img at bounding box center [1130, 66] width 15 height 15
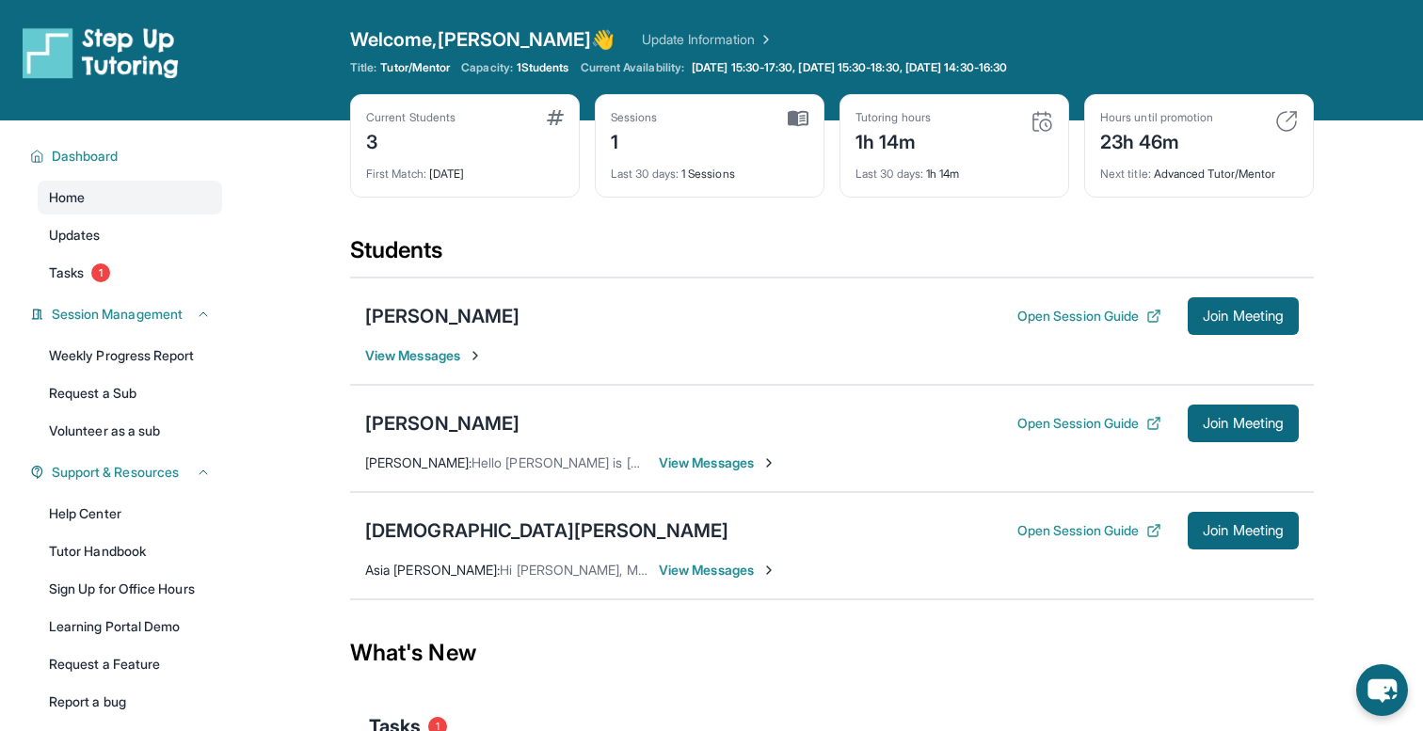
click at [699, 460] on span "View Messages" at bounding box center [718, 463] width 118 height 19
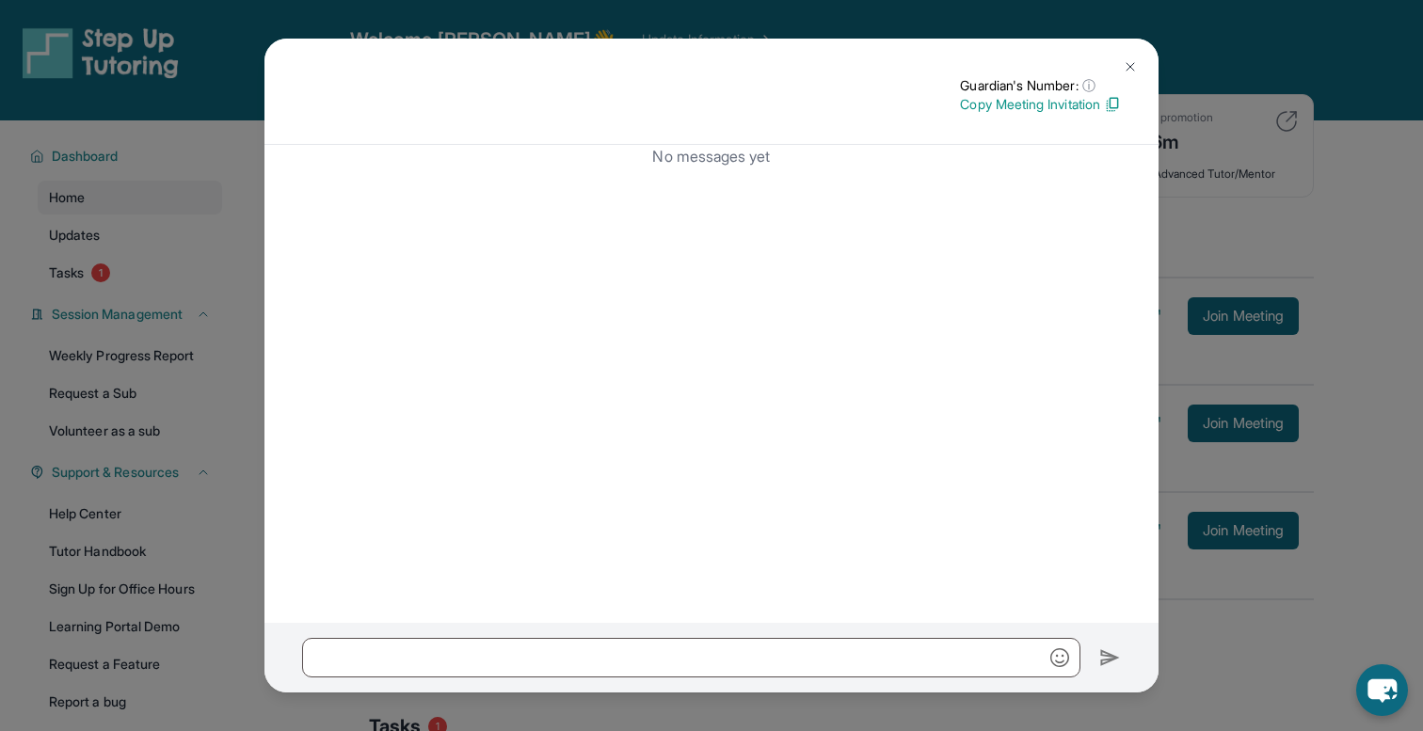
click at [1123, 60] on img at bounding box center [1130, 66] width 15 height 15
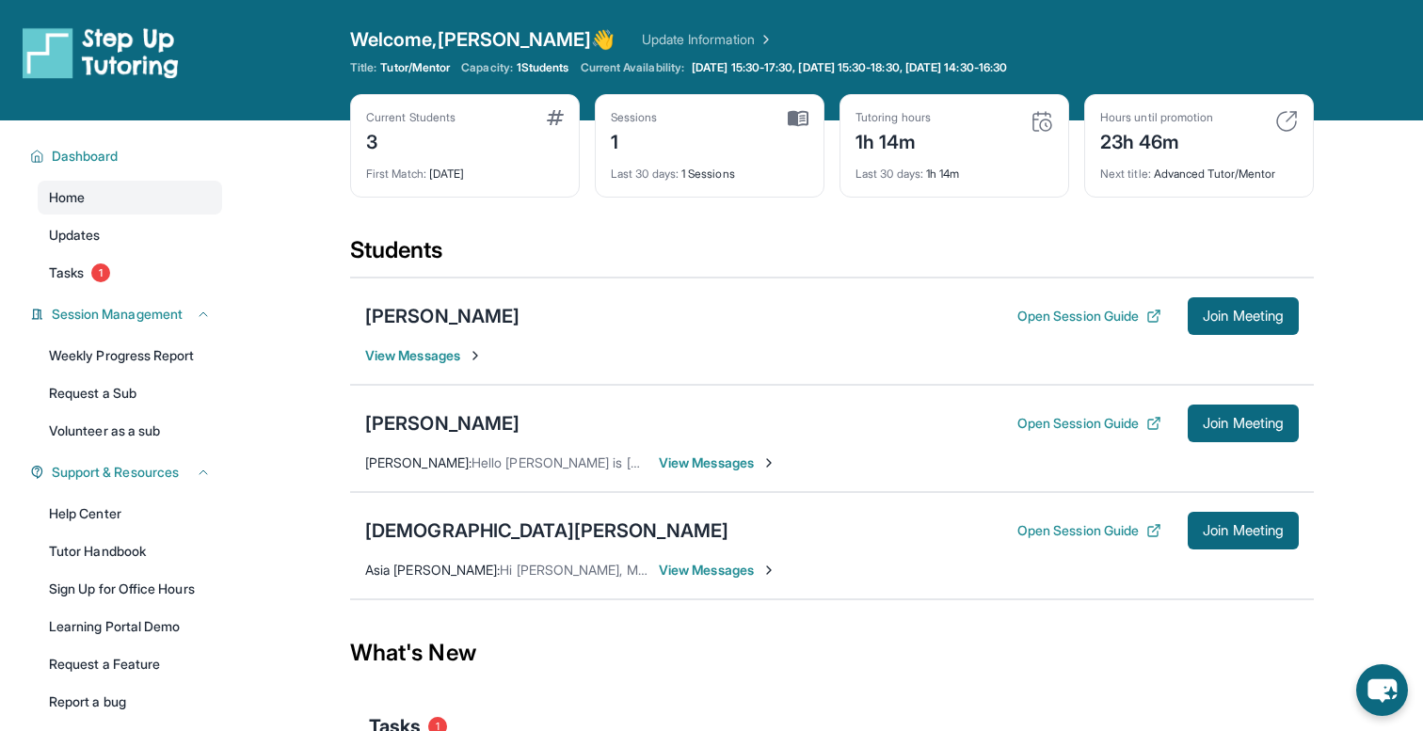
click at [715, 464] on span "View Messages" at bounding box center [718, 463] width 118 height 19
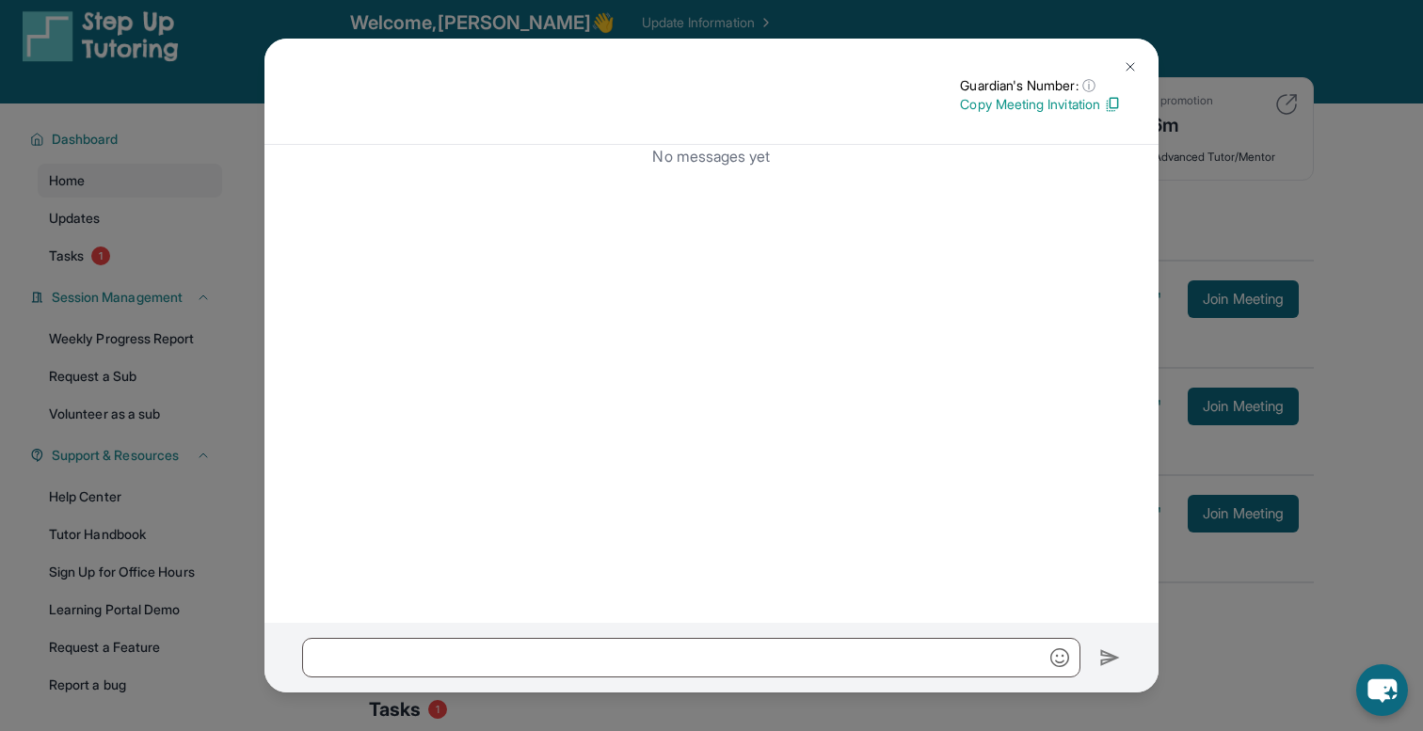
scroll to position [14, 0]
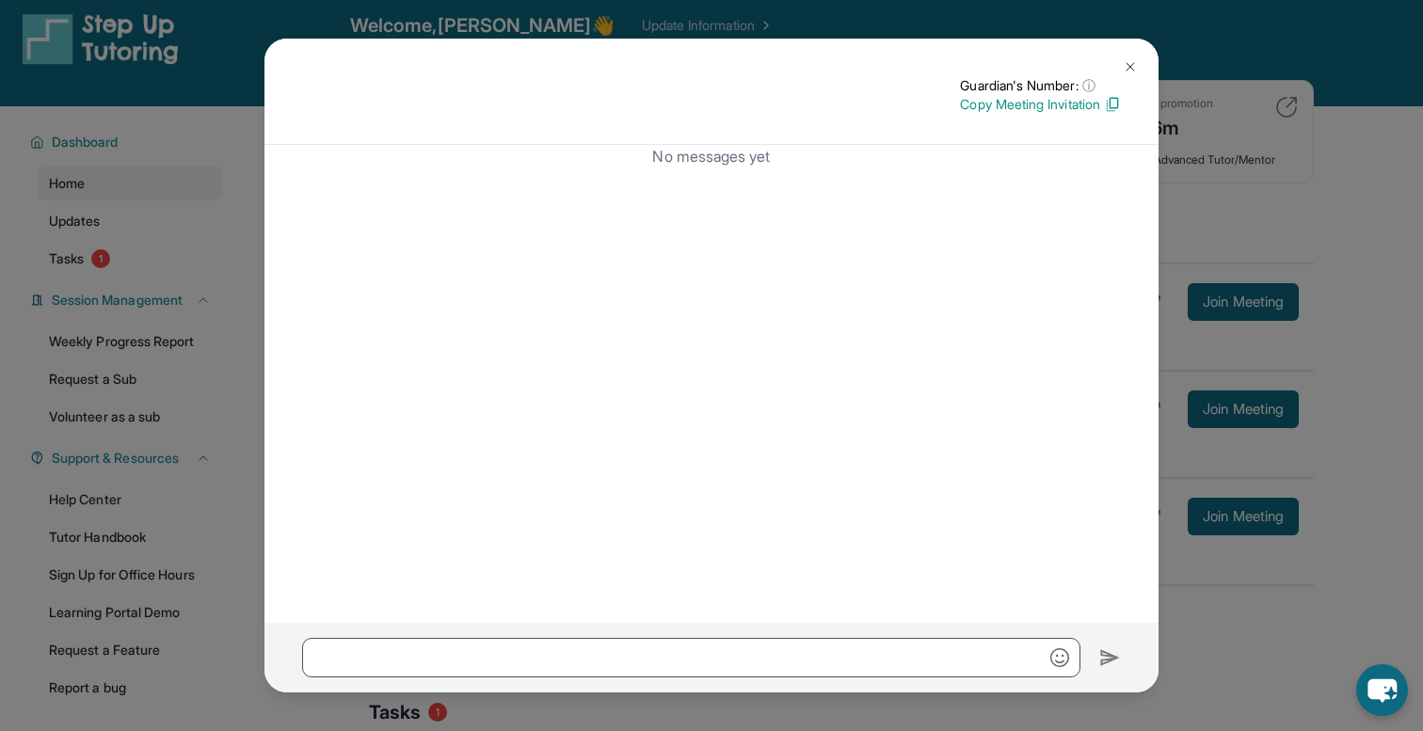
click at [1135, 68] on img at bounding box center [1130, 66] width 15 height 15
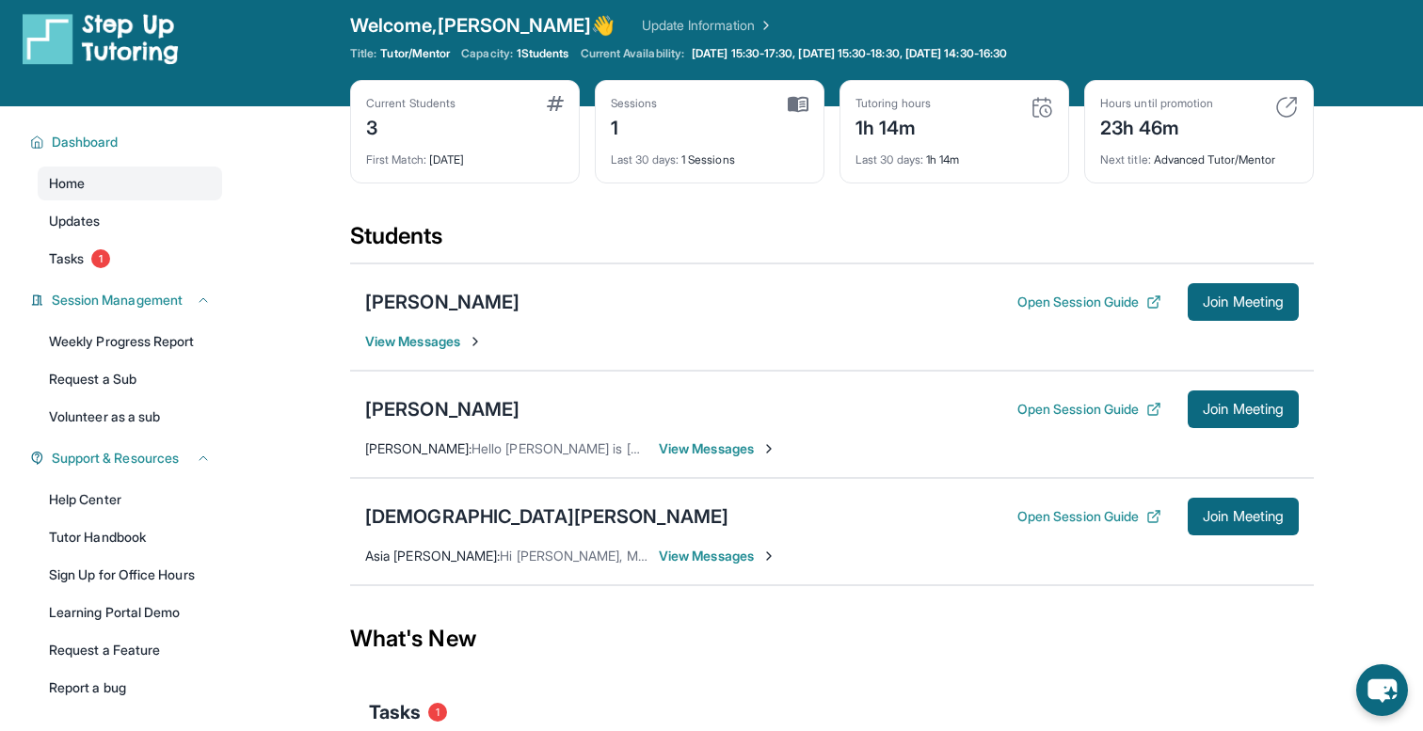
click at [695, 550] on span "View Messages" at bounding box center [718, 556] width 118 height 19
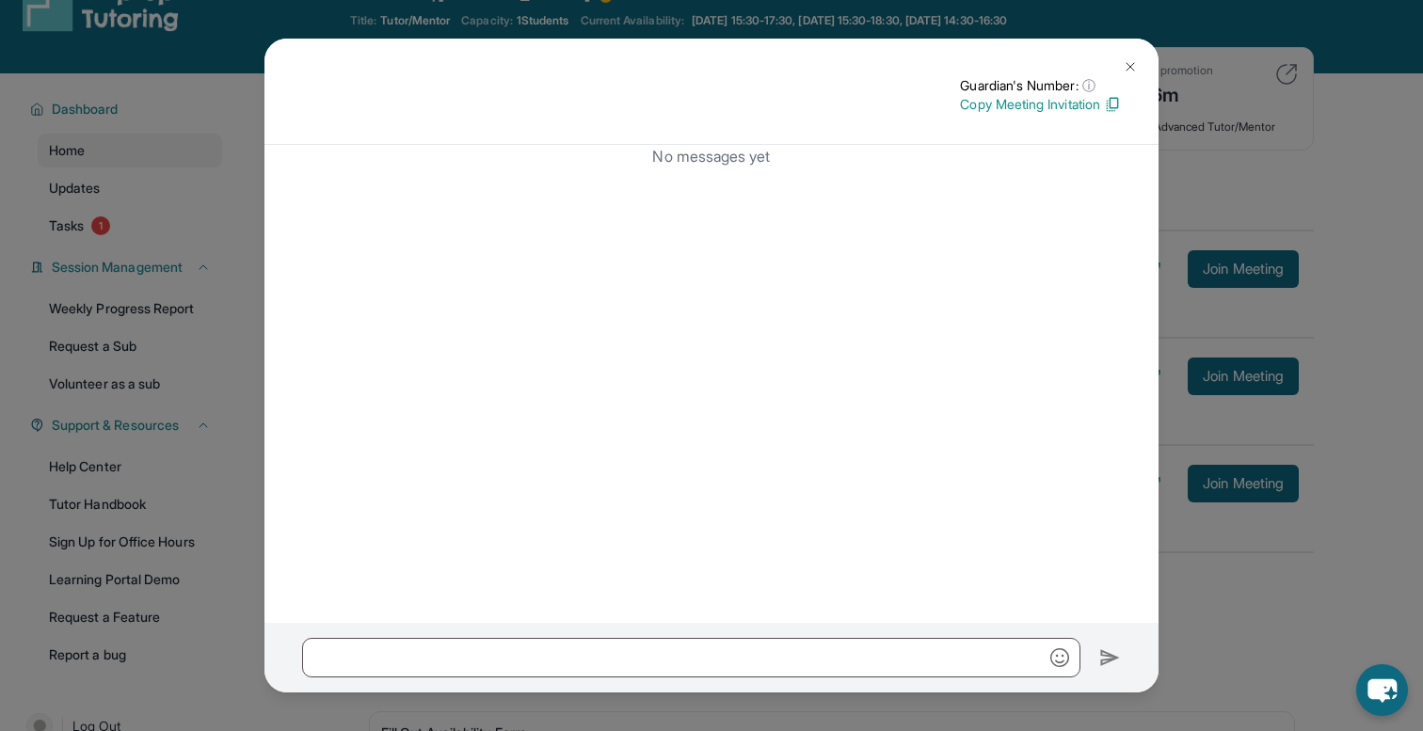
scroll to position [54, 0]
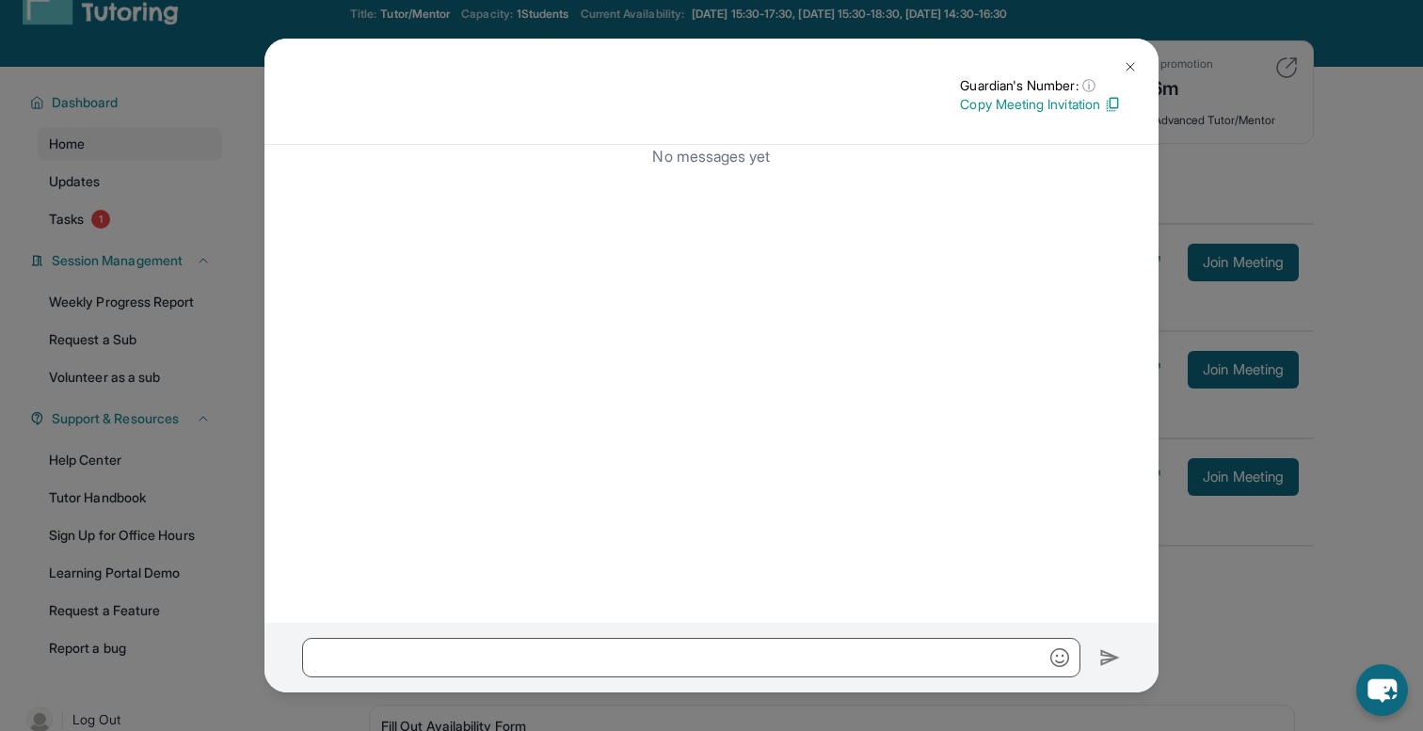
click at [1131, 70] on img at bounding box center [1130, 66] width 15 height 15
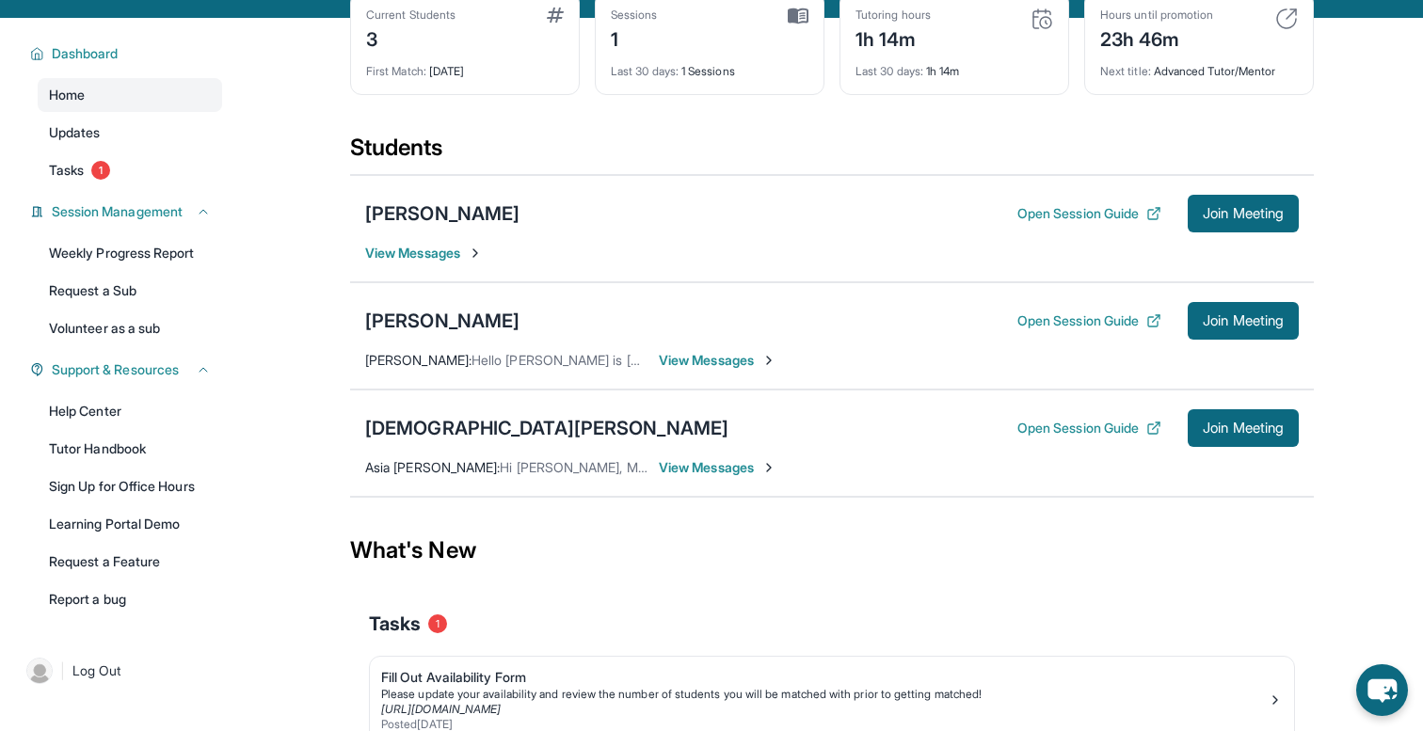
scroll to position [104, 0]
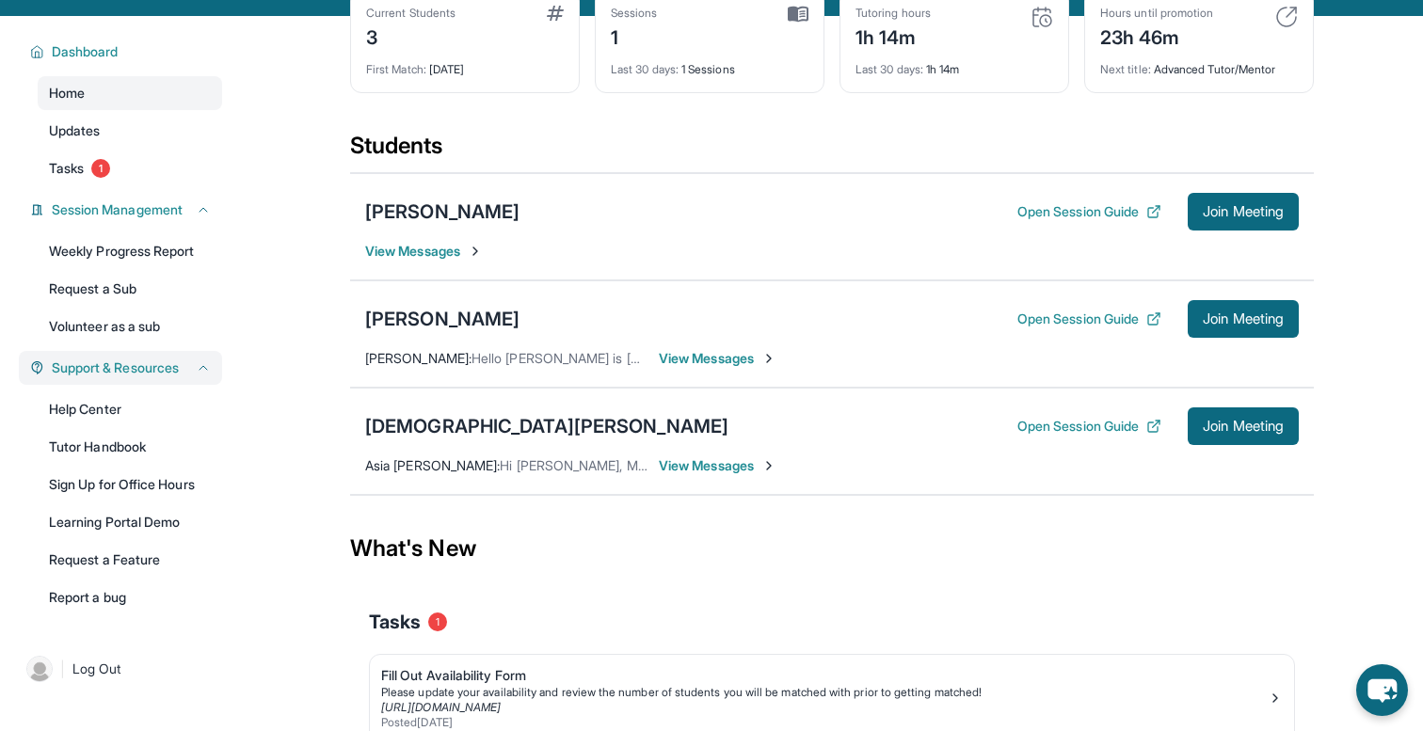
click at [152, 366] on span "Support & Resources" at bounding box center [115, 368] width 127 height 19
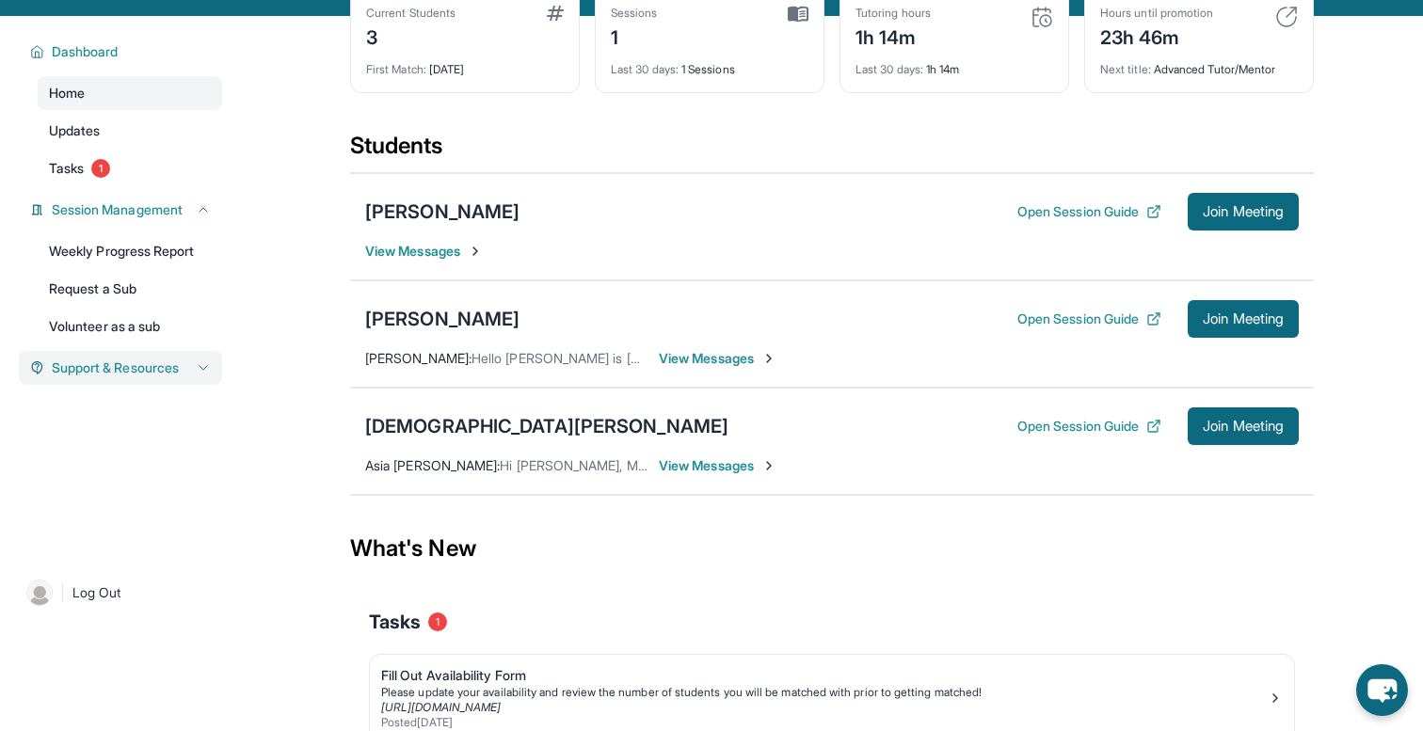
click at [152, 366] on span "Support & Resources" at bounding box center [115, 368] width 127 height 19
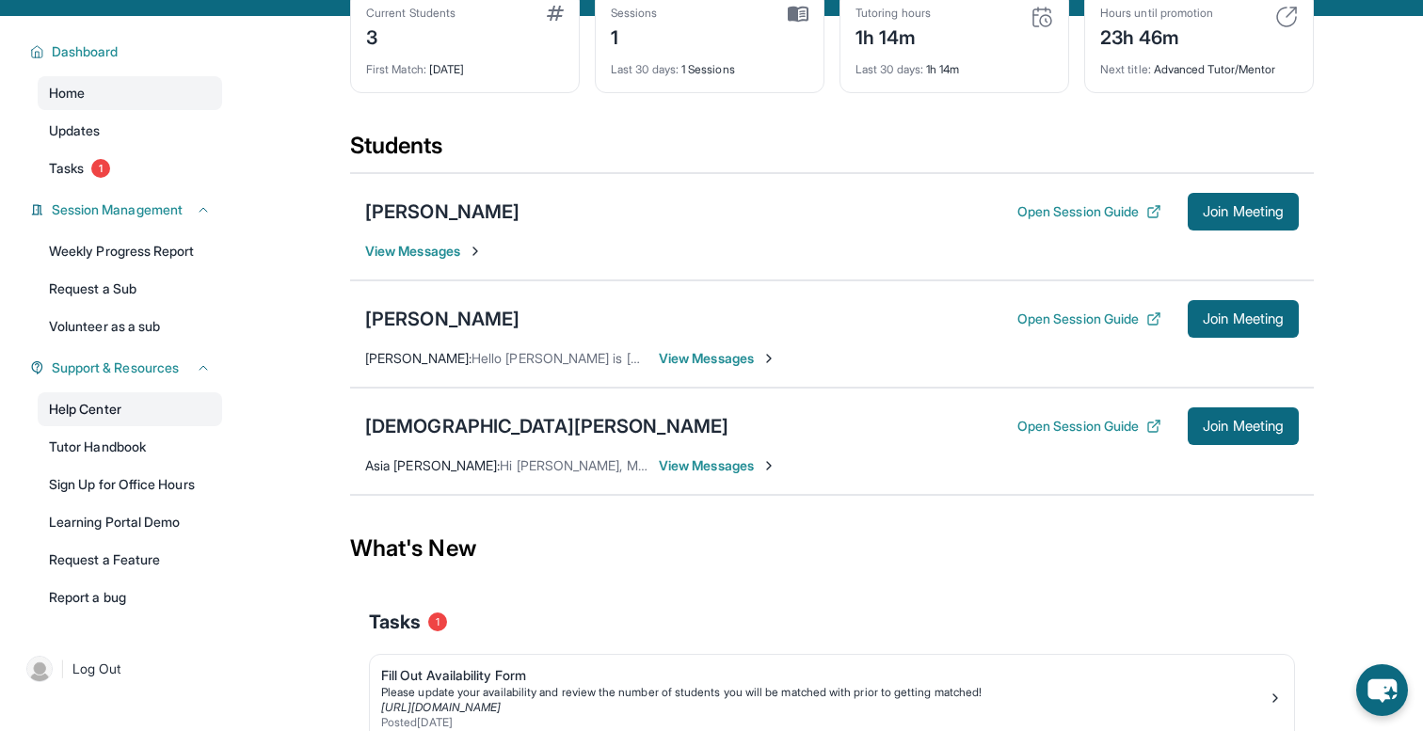
click at [136, 412] on link "Help Center" at bounding box center [130, 409] width 184 height 34
click at [689, 356] on span "View Messages" at bounding box center [718, 358] width 118 height 19
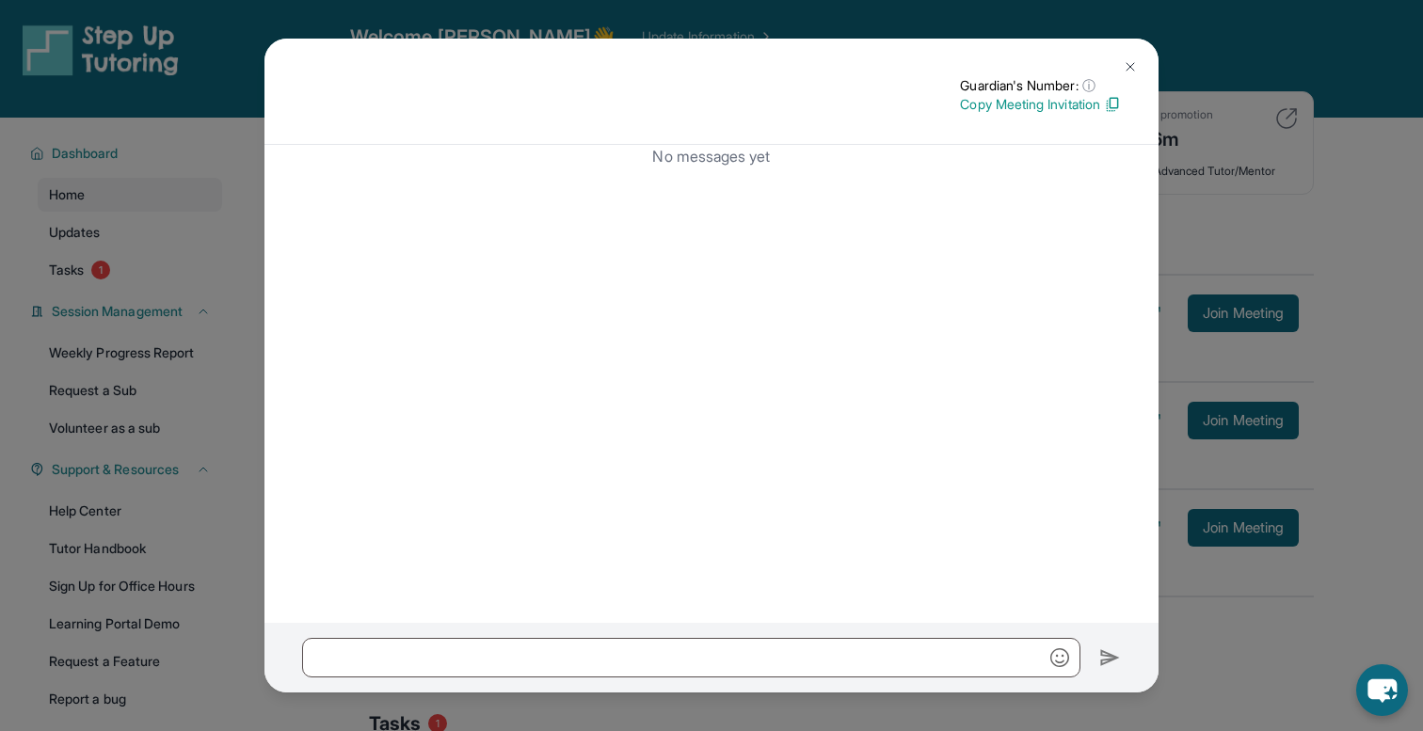
scroll to position [0, 0]
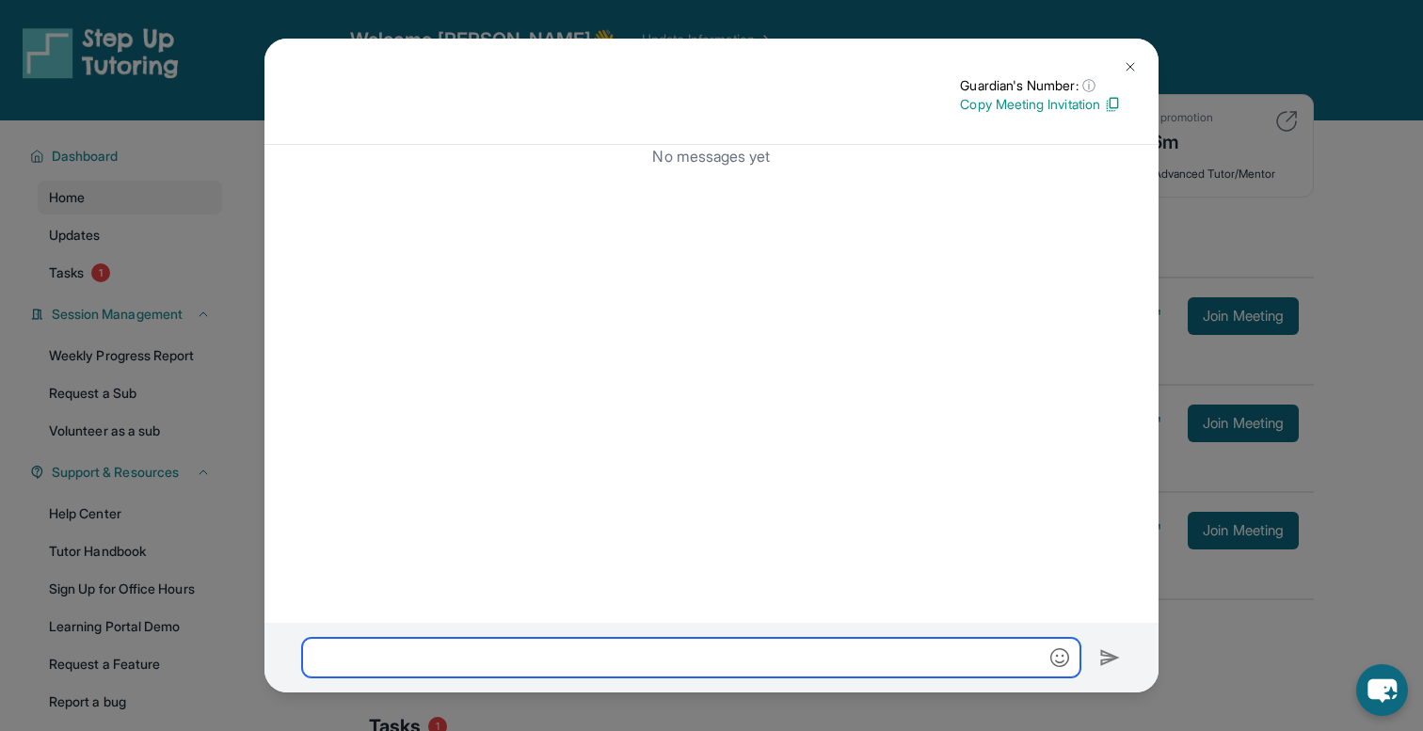
click at [632, 658] on input "text" at bounding box center [691, 658] width 778 height 40
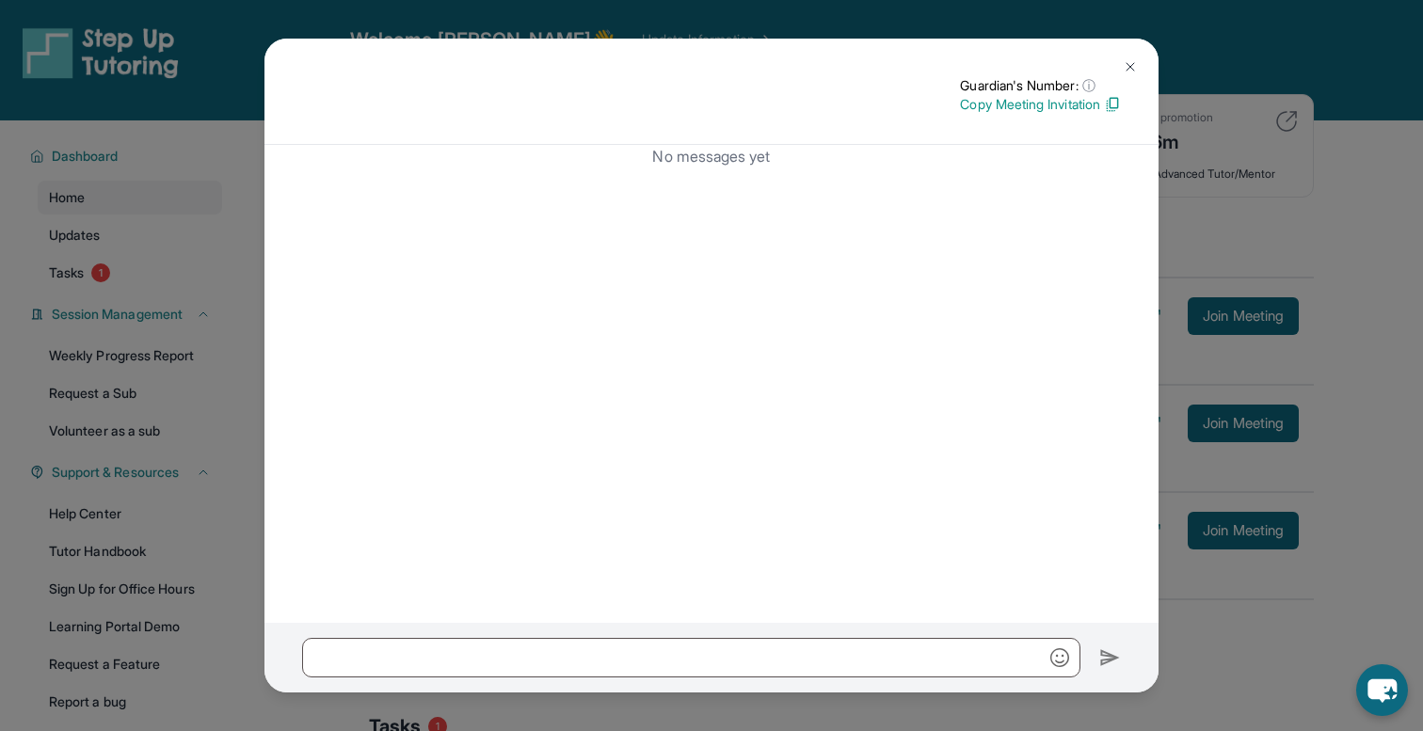
click at [1123, 64] on img at bounding box center [1130, 66] width 15 height 15
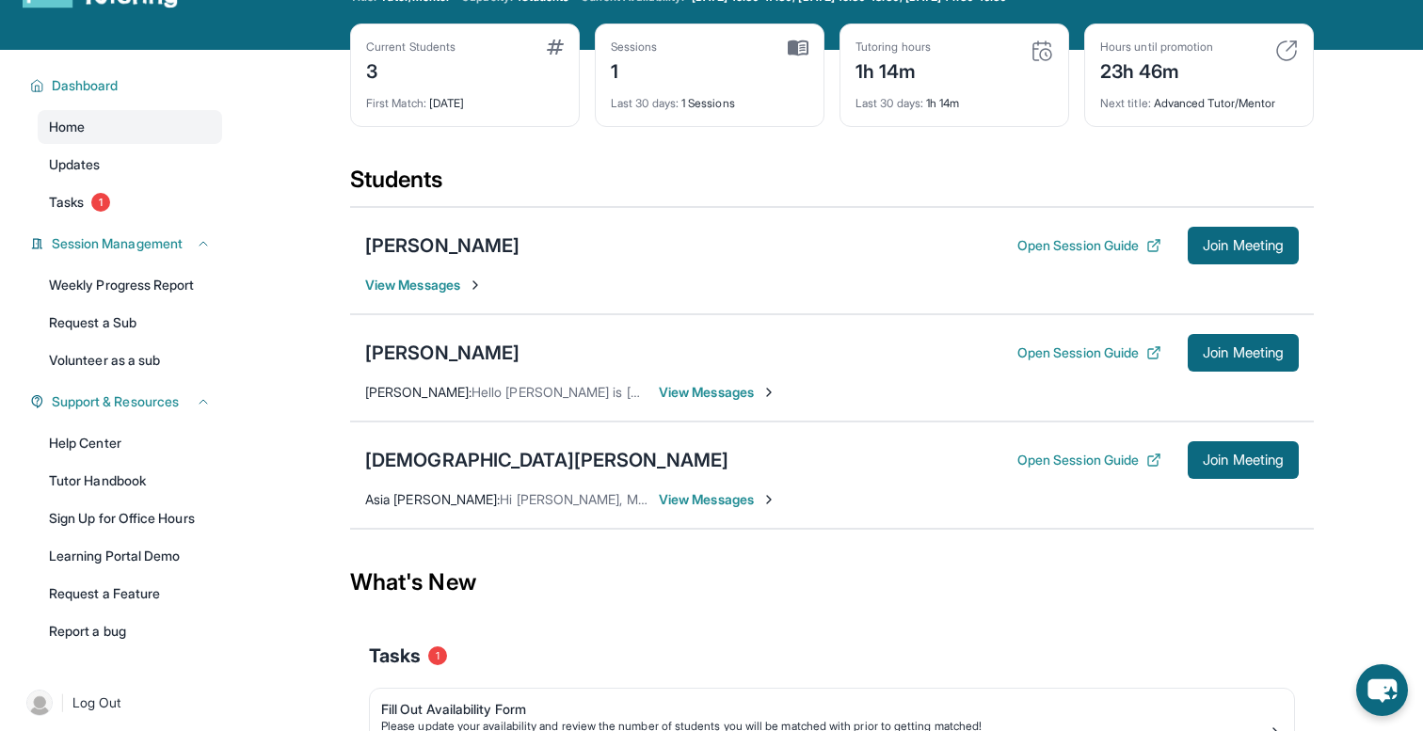
scroll to position [72, 0]
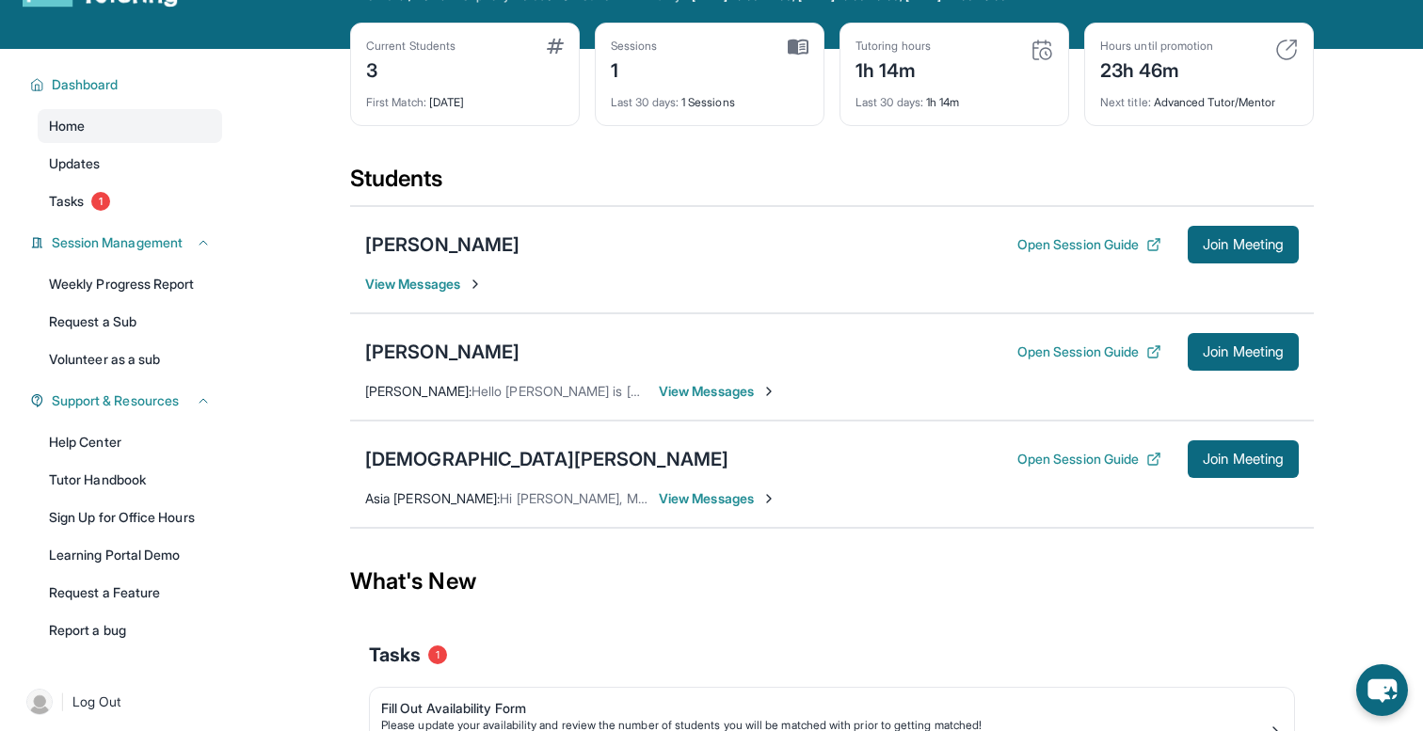
click at [699, 394] on span "View Messages" at bounding box center [718, 391] width 118 height 19
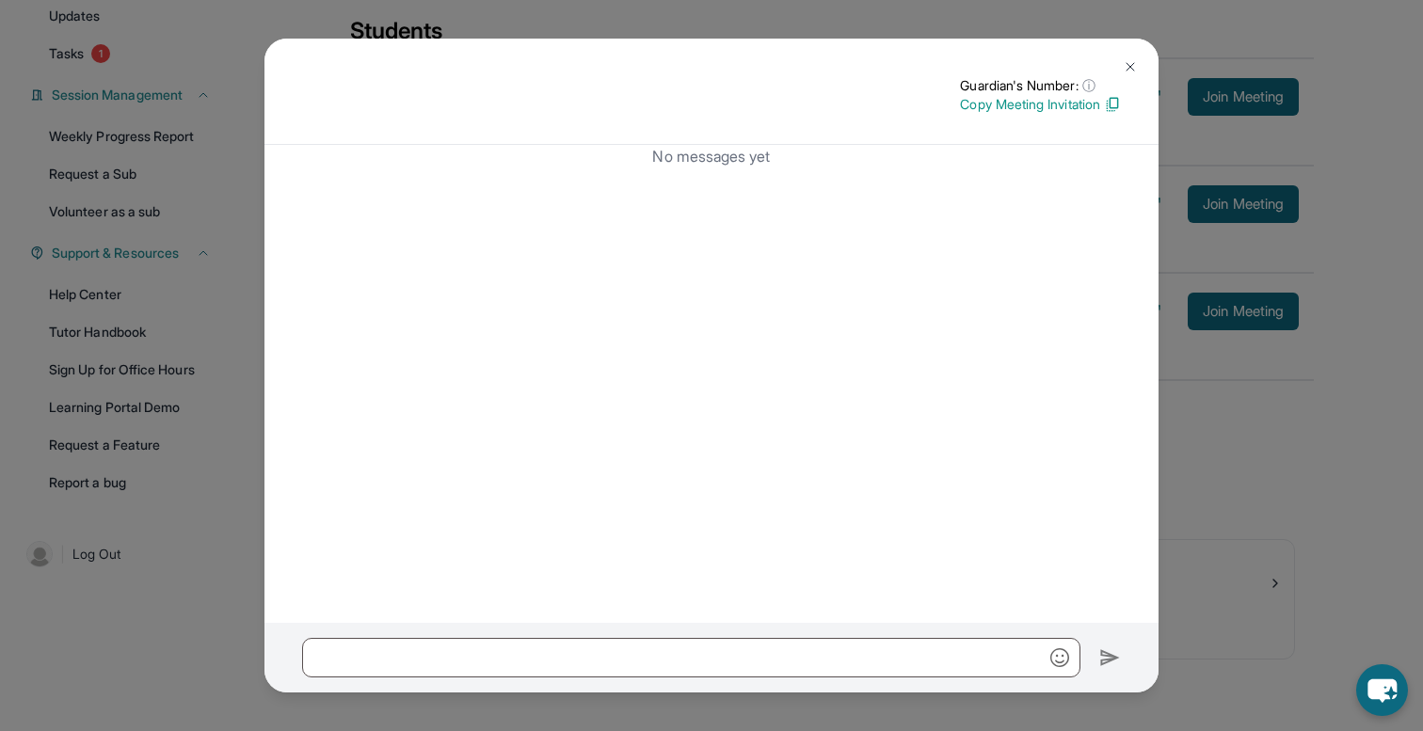
scroll to position [0, 0]
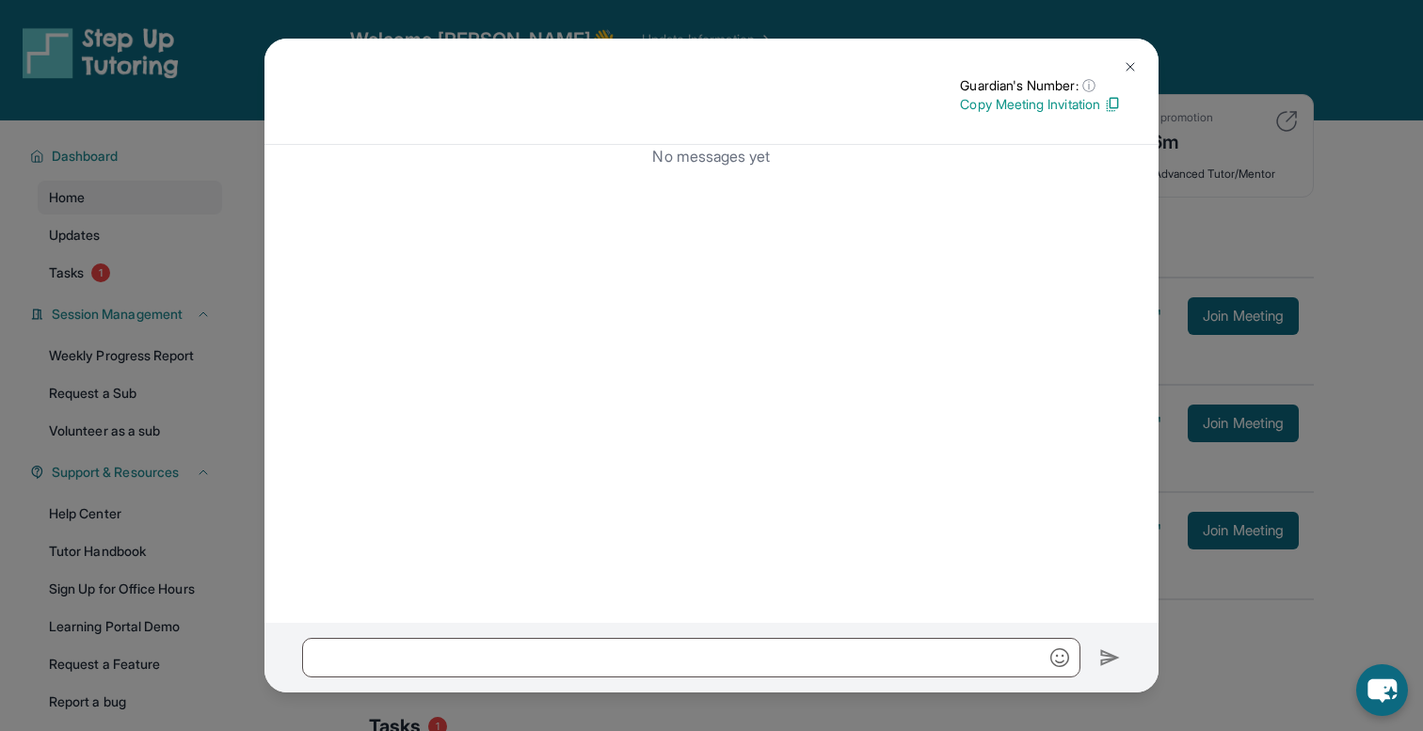
click at [1368, 224] on div "Guardian's Number: ⓘ This isn't the guardian's real number — it's a private for…" at bounding box center [711, 365] width 1423 height 731
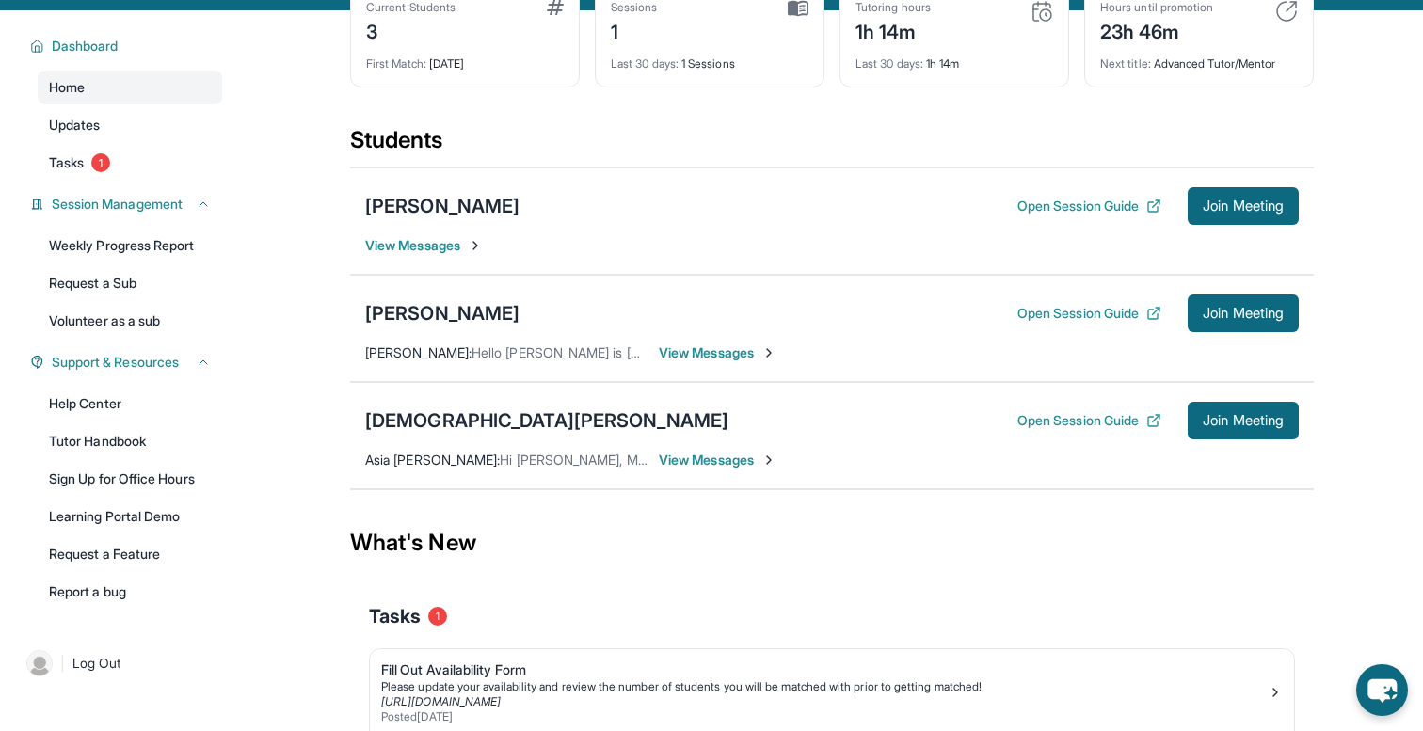
scroll to position [117, 0]
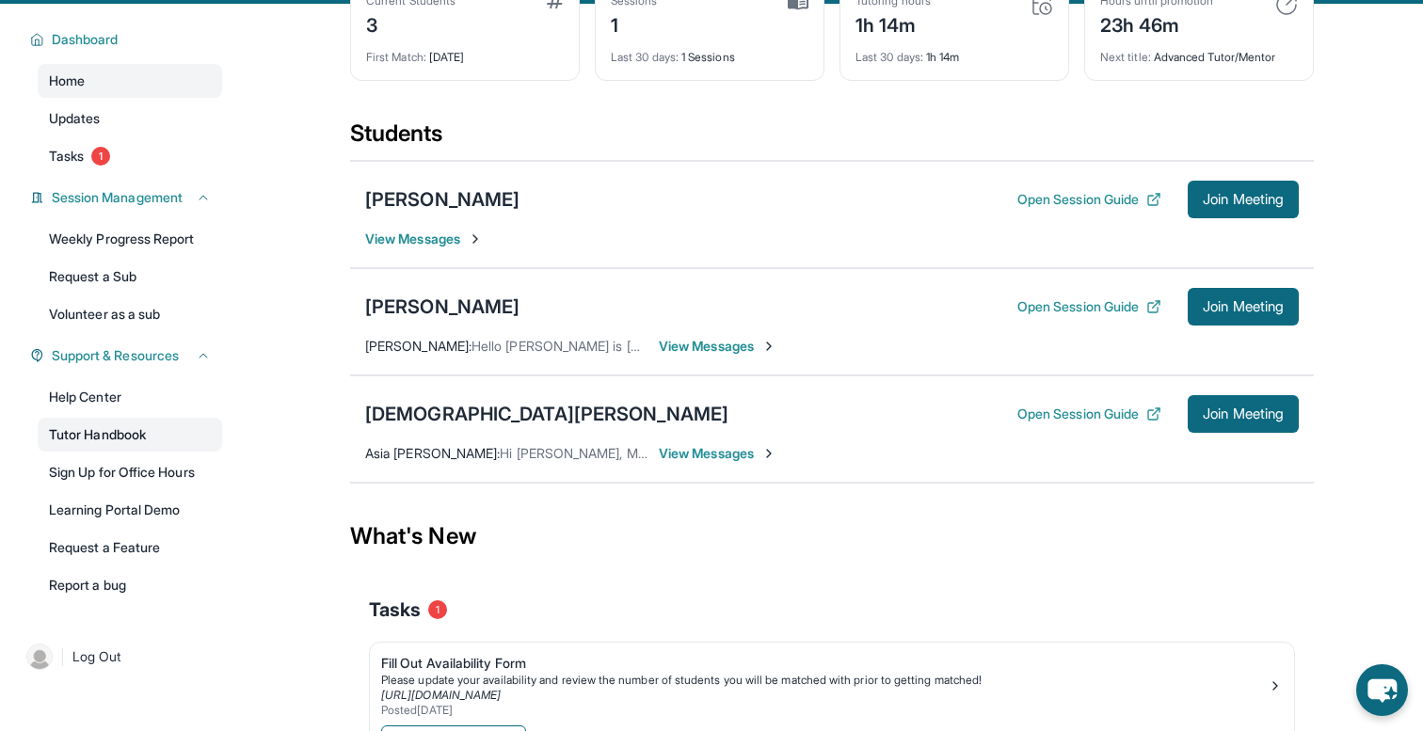
click at [104, 435] on link "Tutor Handbook" at bounding box center [130, 435] width 184 height 34
click at [1040, 200] on button "Open Session Guide" at bounding box center [1089, 199] width 144 height 19
click at [697, 344] on span "View Messages" at bounding box center [718, 346] width 118 height 19
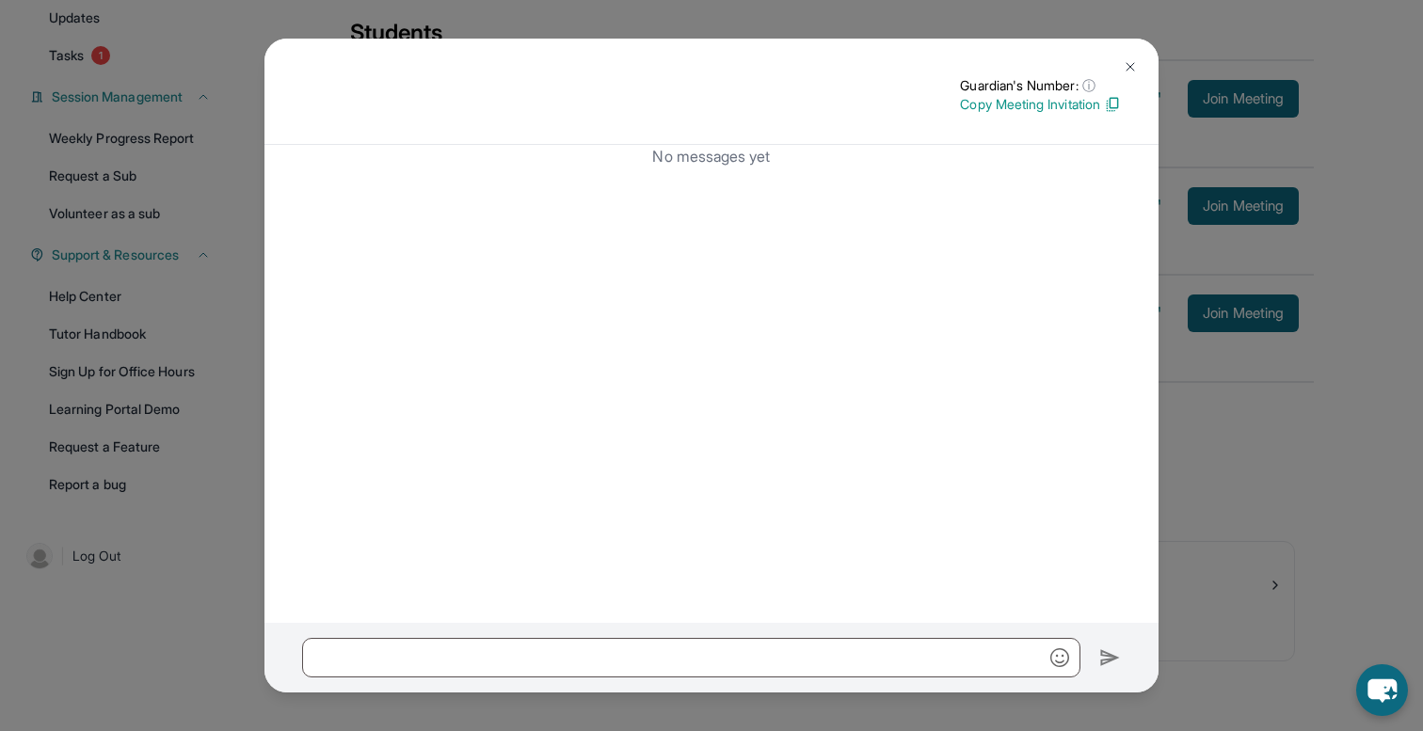
scroll to position [219, 0]
click at [1130, 61] on img at bounding box center [1130, 66] width 15 height 15
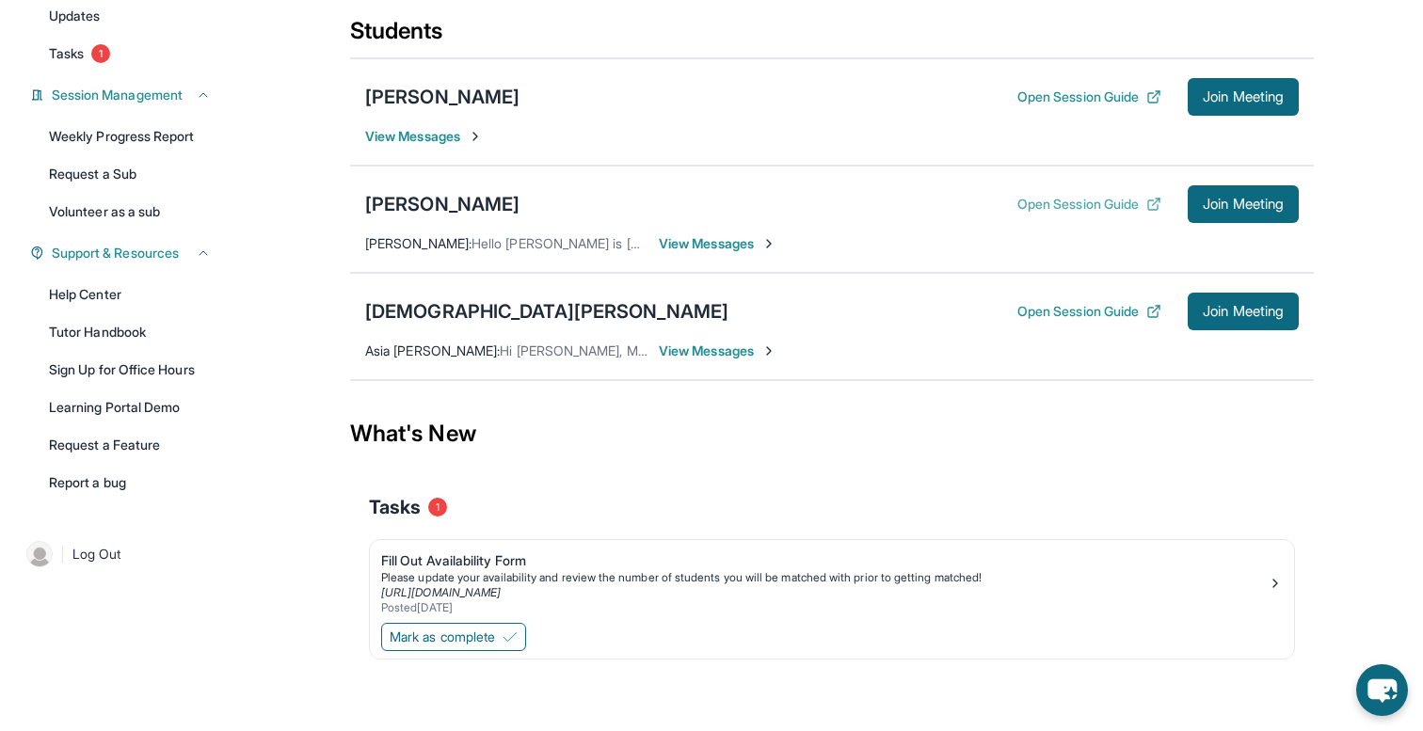
click at [1042, 203] on button "Open Session Guide" at bounding box center [1089, 204] width 144 height 19
click at [446, 311] on div "[DEMOGRAPHIC_DATA][PERSON_NAME]" at bounding box center [546, 311] width 363 height 26
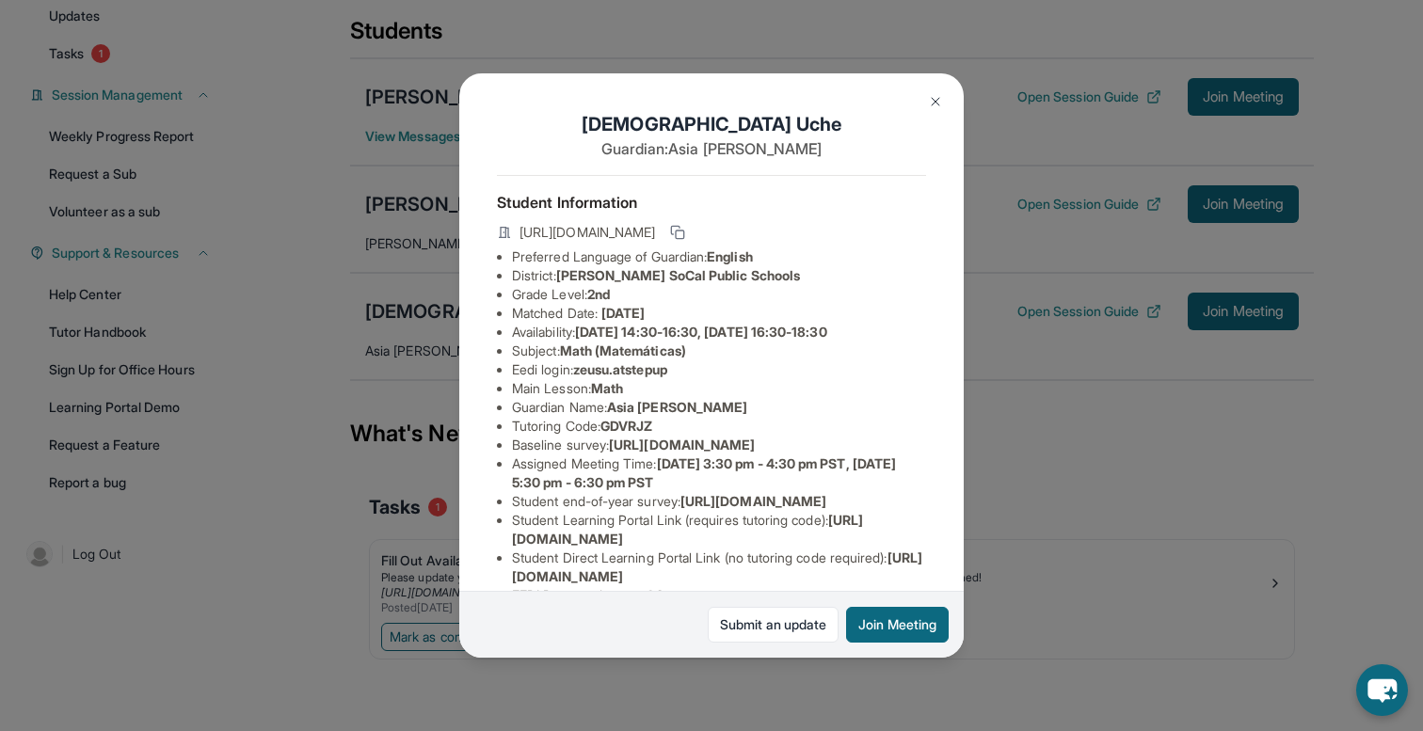
click at [926, 101] on button at bounding box center [936, 102] width 38 height 38
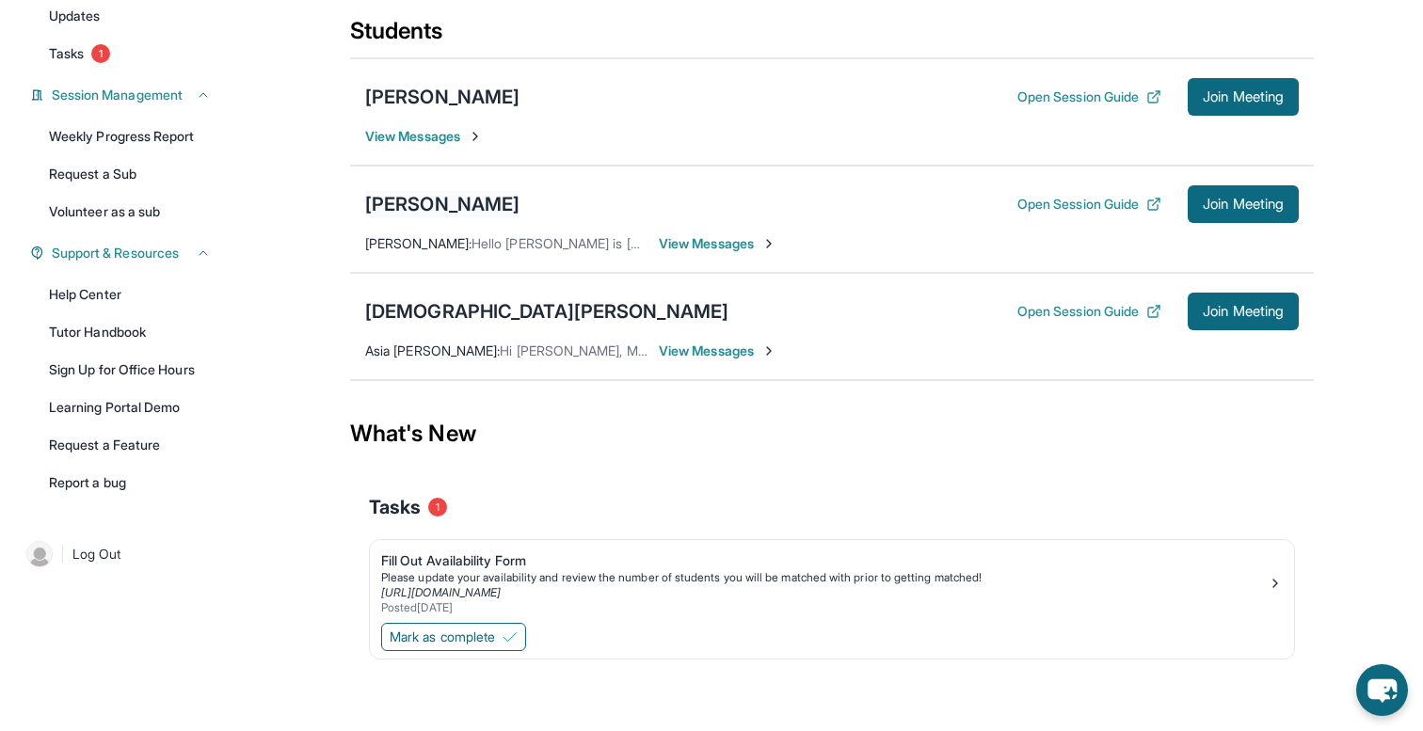
click at [459, 202] on div "[PERSON_NAME]" at bounding box center [442, 204] width 154 height 26
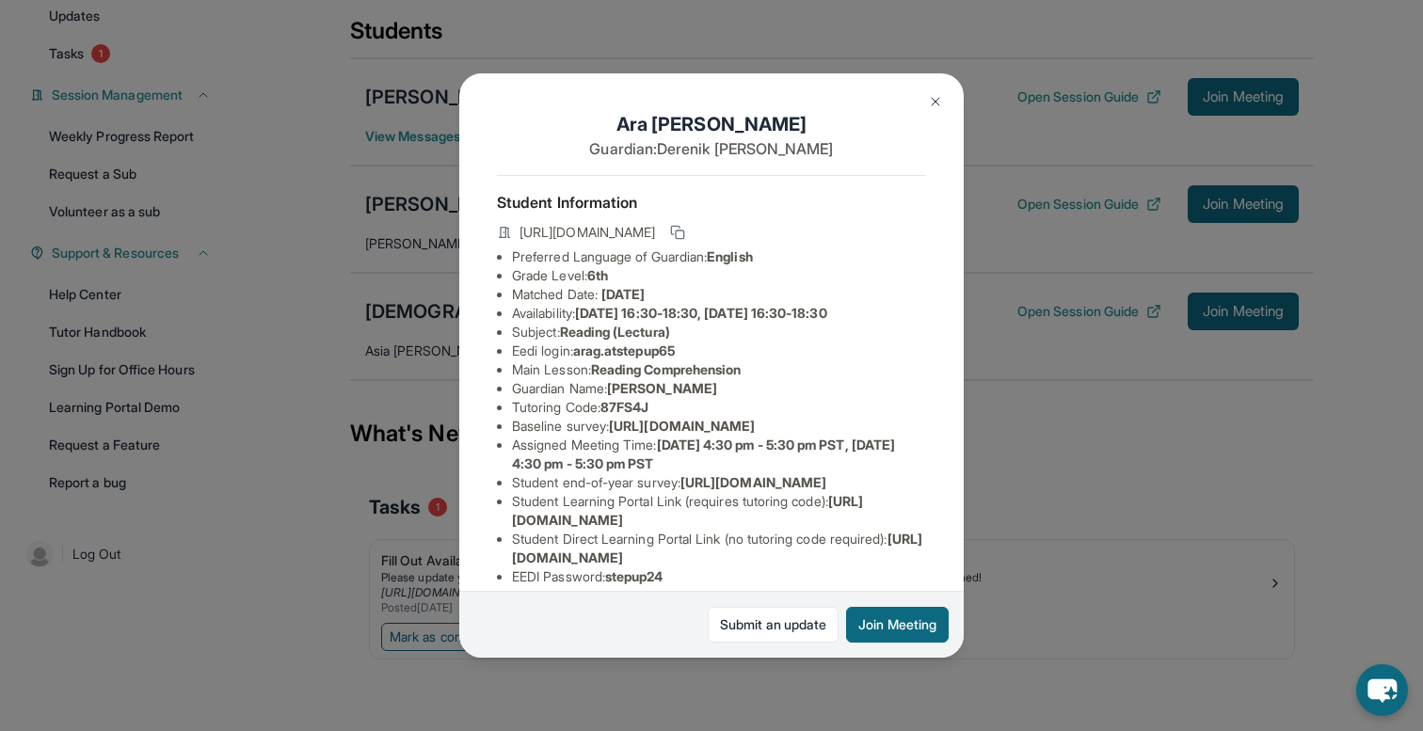
click at [935, 95] on img at bounding box center [935, 101] width 15 height 15
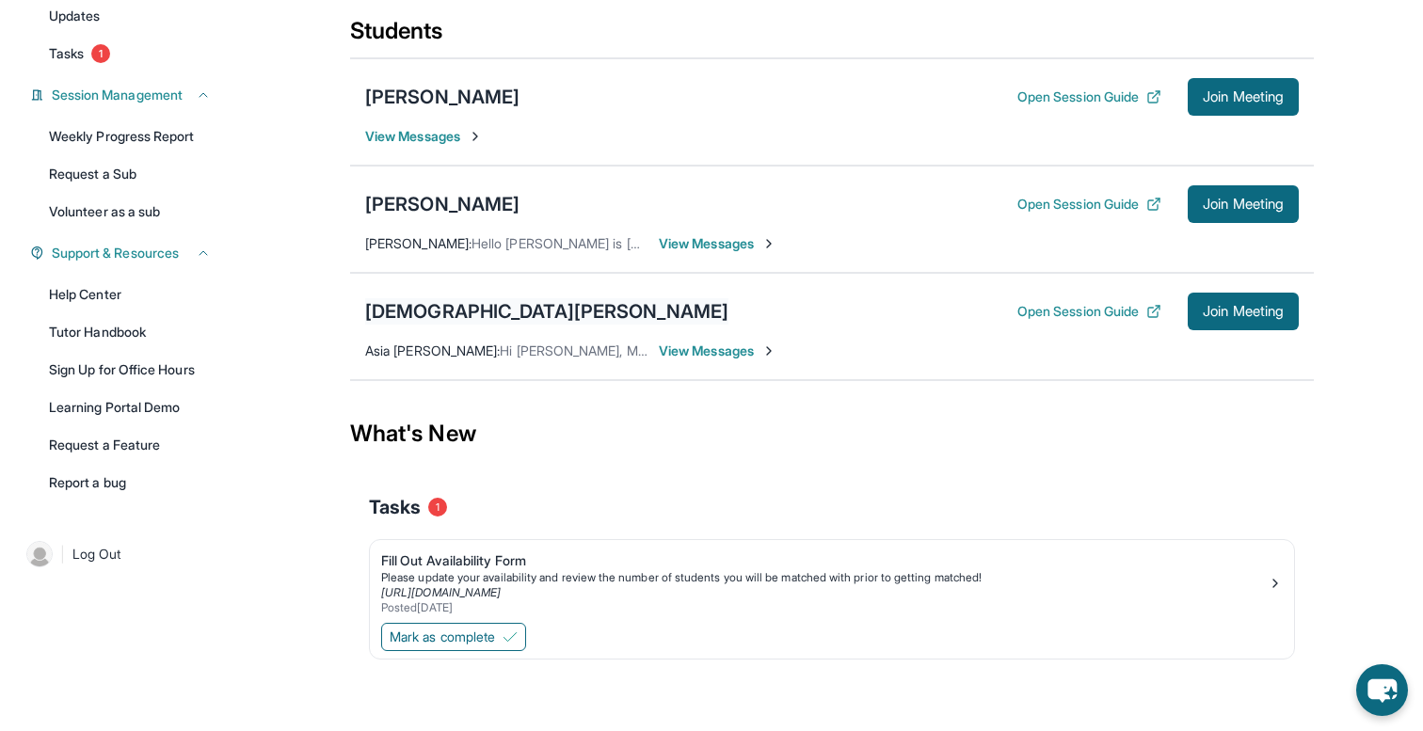
click at [424, 310] on div "[DEMOGRAPHIC_DATA][PERSON_NAME]" at bounding box center [546, 311] width 363 height 26
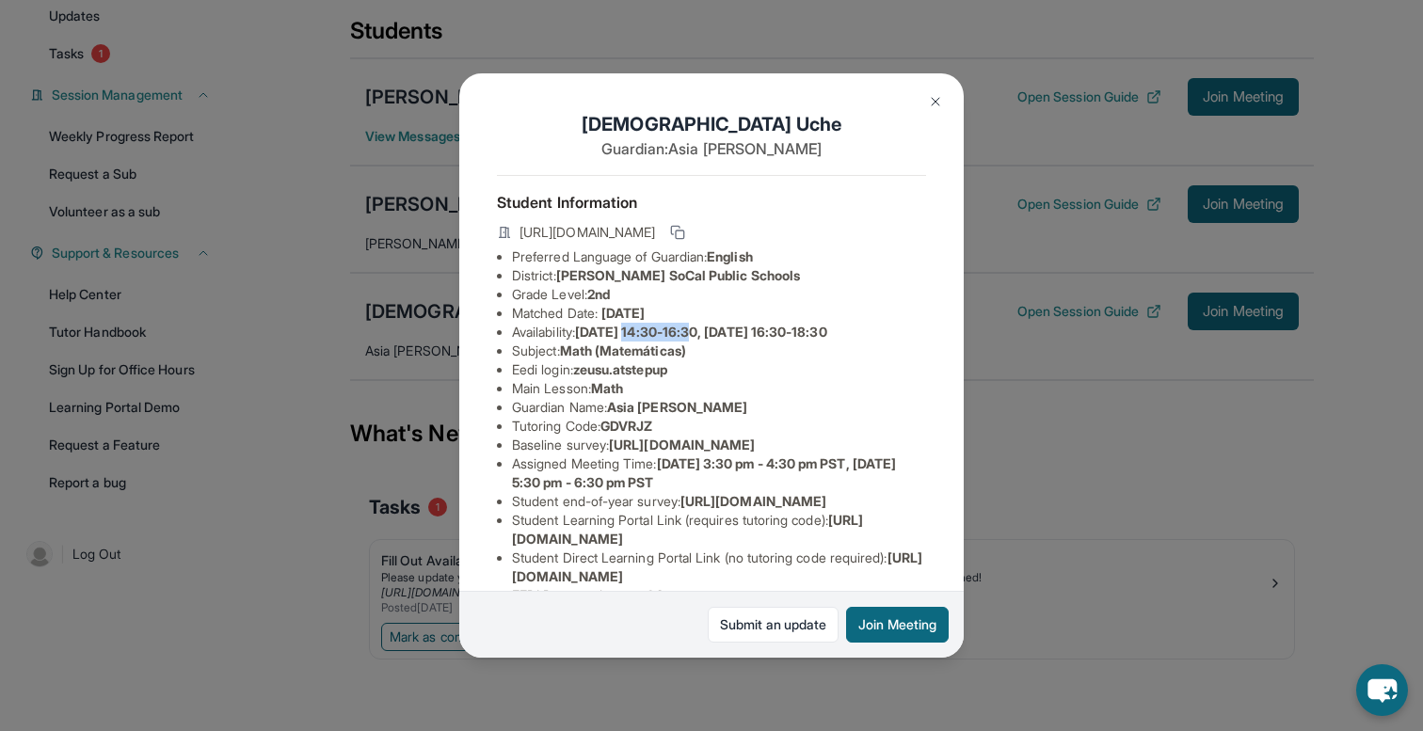
drag, startPoint x: 645, startPoint y: 334, endPoint x: 712, endPoint y: 323, distance: 68.7
click at [712, 323] on li "Availability: [DATE] 14:30-16:30, [DATE] 16:30-18:30" at bounding box center [719, 332] width 414 height 19
click at [937, 103] on img at bounding box center [935, 101] width 15 height 15
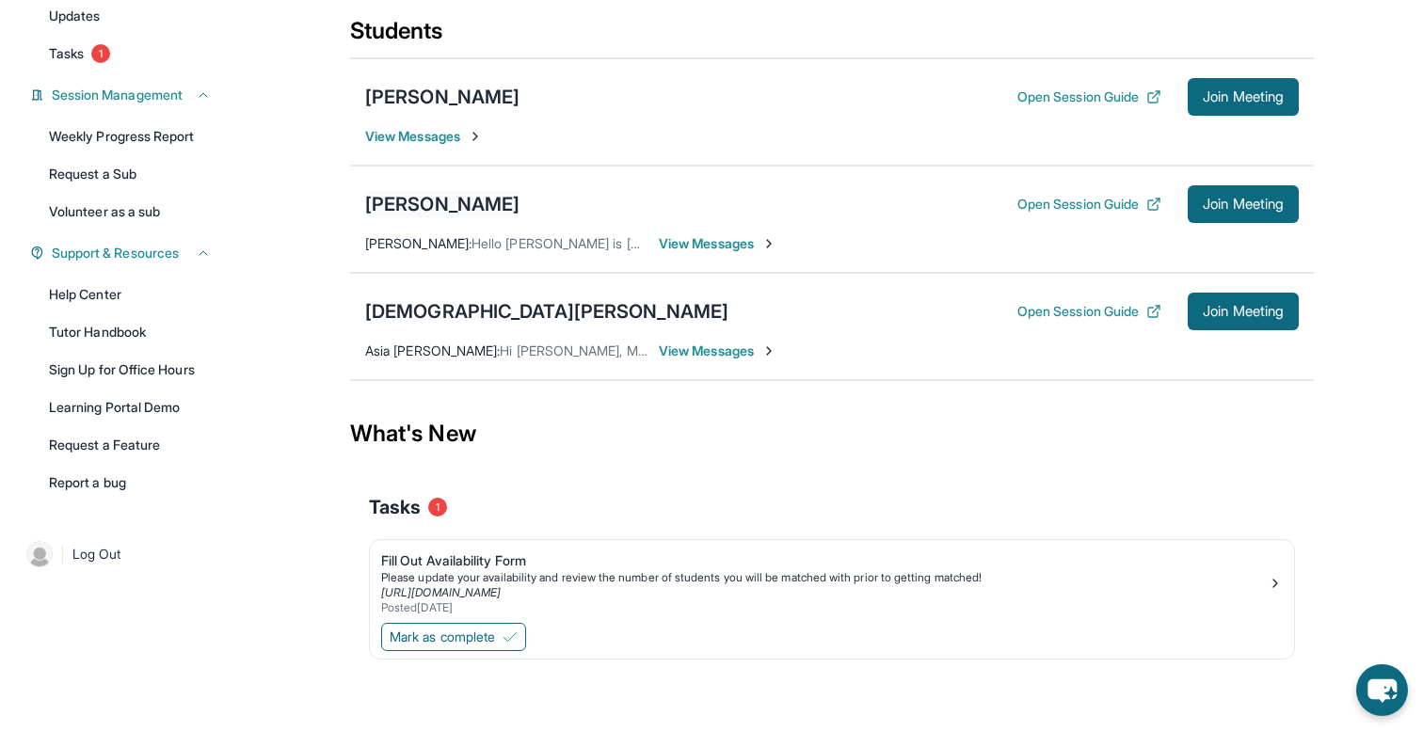
click at [420, 212] on div "[PERSON_NAME]" at bounding box center [442, 204] width 154 height 26
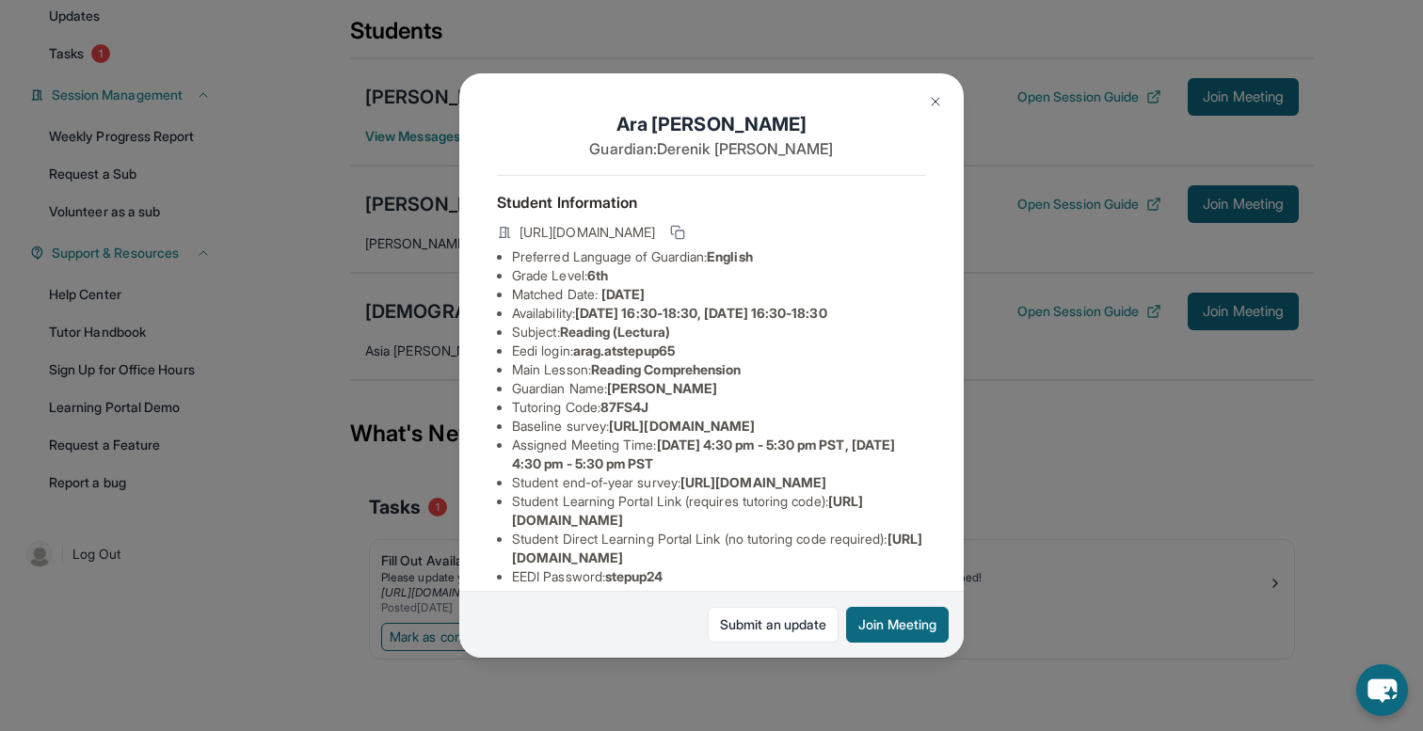
click at [938, 105] on img at bounding box center [935, 101] width 15 height 15
